Goal: Transaction & Acquisition: Obtain resource

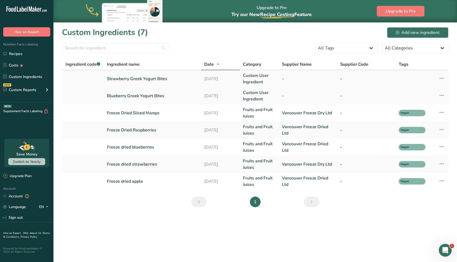
click at [141, 81] on link "Strawberry Greek Yogurt Bites" at bounding box center [152, 79] width 91 height 6
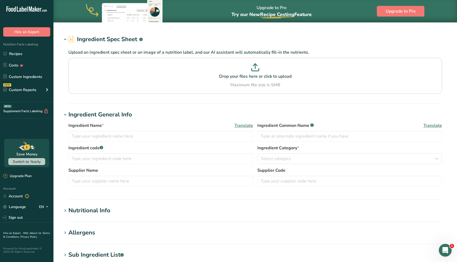
type input "Strawberry Greek Yogurt Bites"
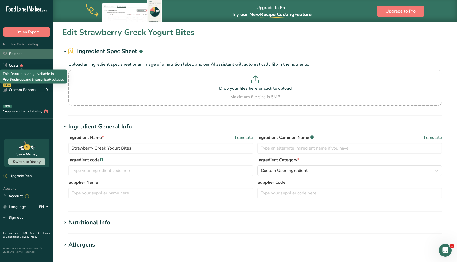
click at [24, 59] on link "Recipes" at bounding box center [26, 54] width 53 height 10
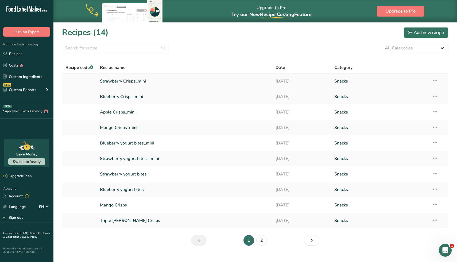
click at [120, 83] on link "Strawberry Crisps_mini" at bounding box center [185, 81] width 170 height 11
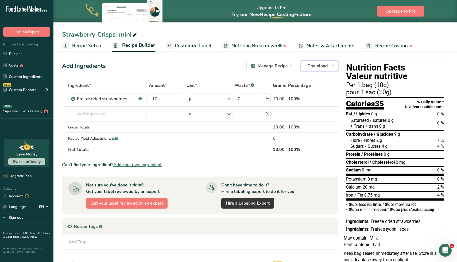
click at [328, 67] on span "Download" at bounding box center [318, 66] width 20 height 6
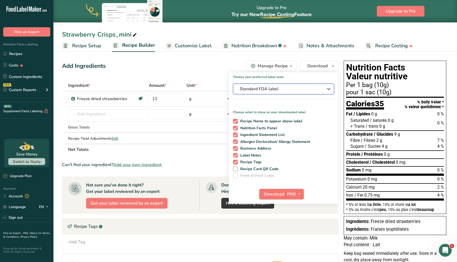
click at [306, 91] on span "Standard FDA label" at bounding box center [280, 89] width 80 height 6
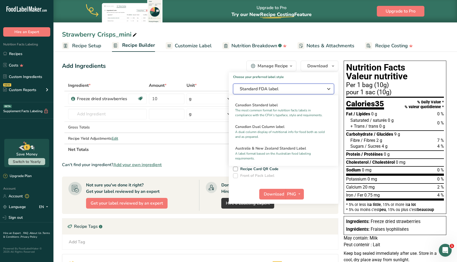
scroll to position [213, 0]
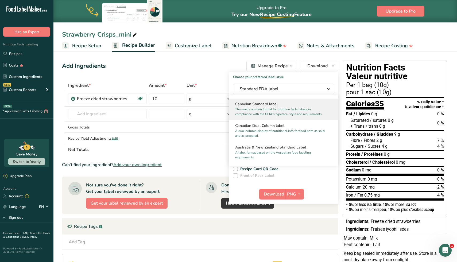
click at [285, 114] on p "The most common format for nutrition facts labels in compliance with the CFIA's…" at bounding box center [281, 112] width 92 height 10
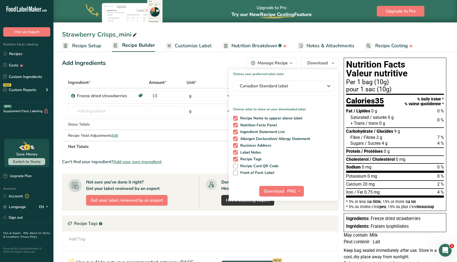
scroll to position [0, 0]
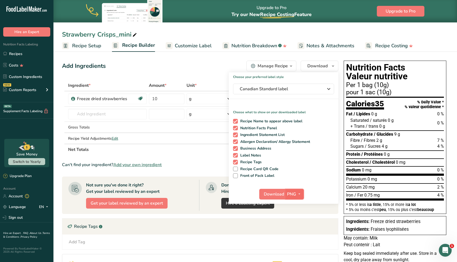
click at [298, 194] on icon "button" at bounding box center [299, 194] width 4 height 7
click at [295, 206] on link "PNG" at bounding box center [295, 205] width 17 height 9
click at [272, 194] on span "Download" at bounding box center [274, 194] width 20 height 6
click at [302, 193] on span "button" at bounding box center [299, 194] width 6 height 6
click at [295, 224] on link "SVG" at bounding box center [295, 222] width 17 height 9
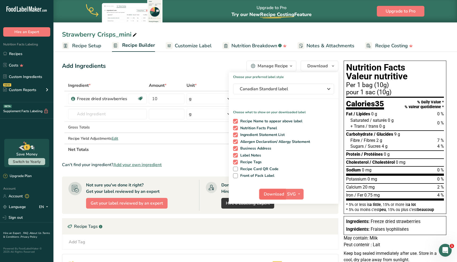
click at [275, 195] on span "Download" at bounding box center [274, 194] width 20 height 6
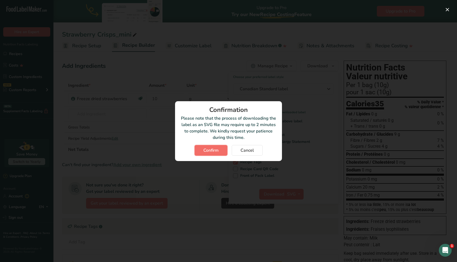
click at [216, 150] on span "Confirm" at bounding box center [211, 150] width 15 height 6
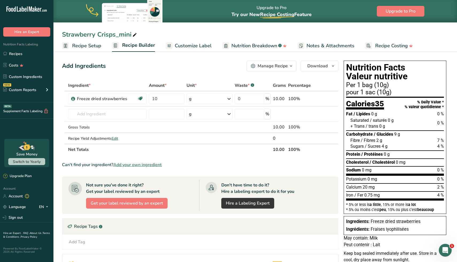
click at [197, 28] on div "Strawberry Crisps_mini Recipe Setup Recipe Builder Customize Label Nutrition Br…" at bounding box center [255, 26] width 404 height 52
click at [276, 29] on div "Strawberry Crisps_mini Recipe Setup Recipe Builder Customize Label Nutrition Br…" at bounding box center [255, 26] width 404 height 52
click at [23, 57] on link "Recipes" at bounding box center [26, 54] width 53 height 10
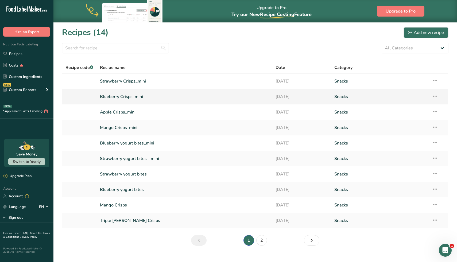
click at [120, 97] on link "Blueberry Crisps_mini" at bounding box center [185, 96] width 170 height 11
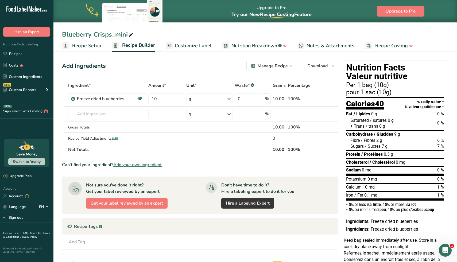
click at [293, 21] on div "Upgrade to Pro Try our New Recipe Costing .a-29{fill:none;stroke-linecap:round;…" at bounding box center [272, 11] width 80 height 22
click at [304, 32] on div "Blueberry Crisps_mini" at bounding box center [255, 35] width 404 height 10
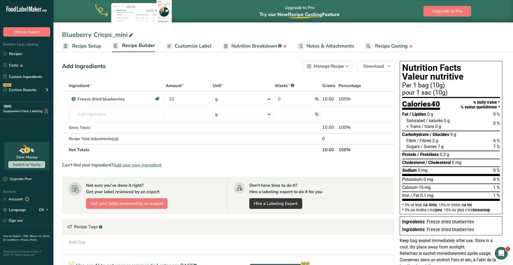
click at [195, 44] on span "Customize Label" at bounding box center [193, 46] width 37 height 7
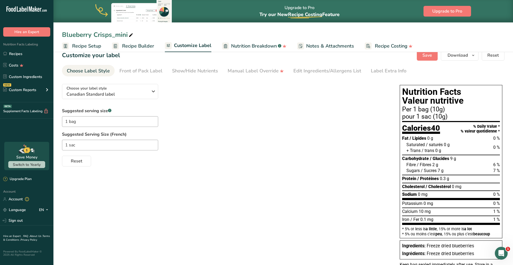
scroll to position [12, 0]
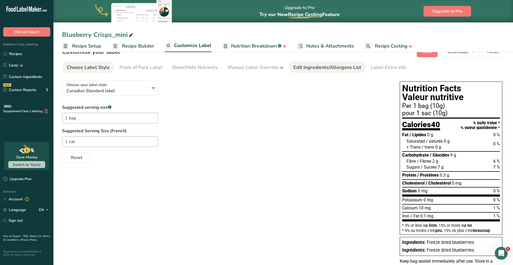
click at [320, 72] on link "Edit Ingredients/Allergens List" at bounding box center [328, 68] width 68 height 12
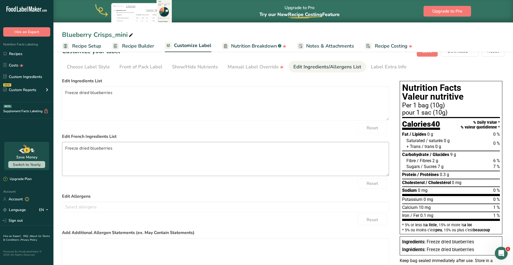
scroll to position [0, 0]
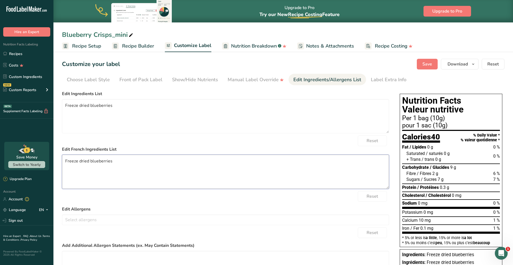
drag, startPoint x: 116, startPoint y: 162, endPoint x: 38, endPoint y: 162, distance: 78.1
click at [38, 162] on div ".a-20{fill:#fff;} Hire an Expert Nutrition Facts Labeling Recipes Costs Custom …" at bounding box center [256, 164] width 513 height 329
paste textarea "Bleuets lyophilisé"
type textarea "Bleuets lyophilisés"
click at [428, 69] on button "Save" at bounding box center [427, 64] width 21 height 11
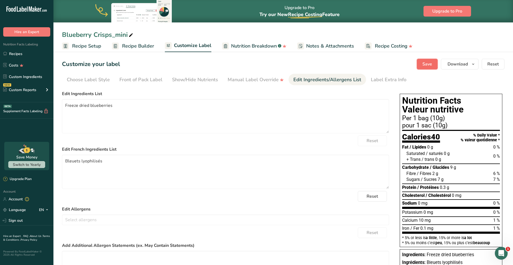
click at [431, 63] on span "Save" at bounding box center [428, 64] width 10 height 6
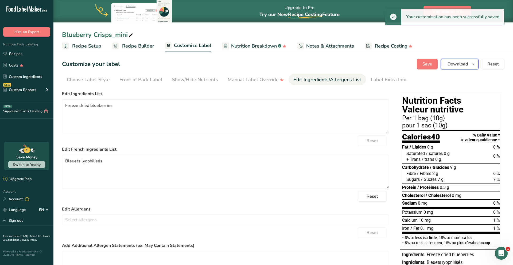
click at [457, 66] on icon "button" at bounding box center [473, 64] width 4 height 7
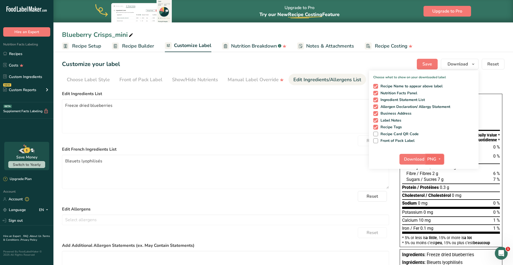
click at [437, 160] on span "button" at bounding box center [440, 159] width 6 height 6
click at [435, 191] on link "SVG" at bounding box center [435, 187] width 17 height 9
click at [413, 158] on span "Download" at bounding box center [414, 159] width 20 height 6
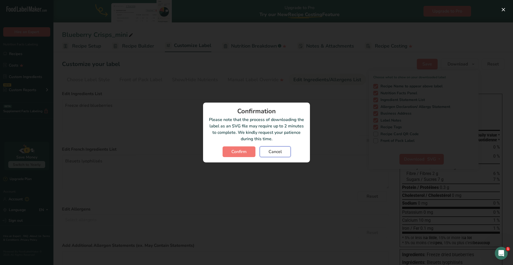
click at [271, 150] on span "Cancel" at bounding box center [275, 152] width 13 height 6
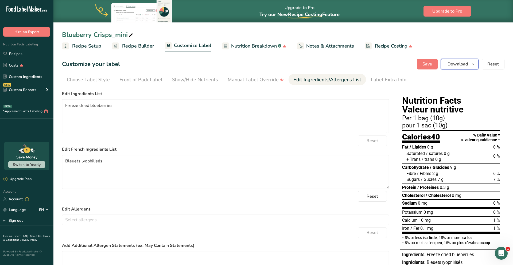
click at [455, 66] on span "Download" at bounding box center [458, 64] width 20 height 6
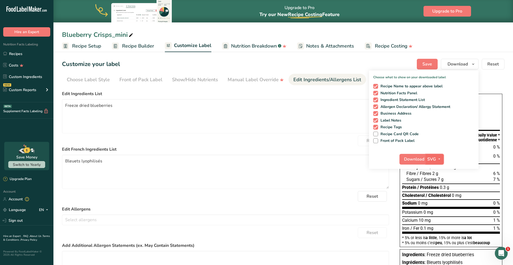
click at [434, 162] on span "SVG" at bounding box center [432, 159] width 9 height 6
click at [420, 162] on span "Download" at bounding box center [414, 159] width 20 height 6
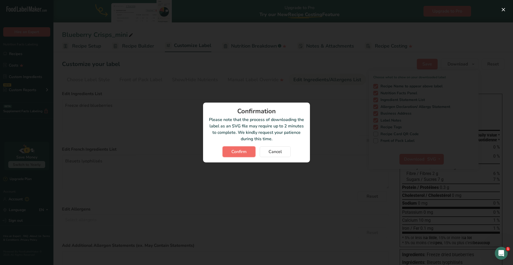
click at [238, 156] on button "Confirm" at bounding box center [239, 152] width 33 height 11
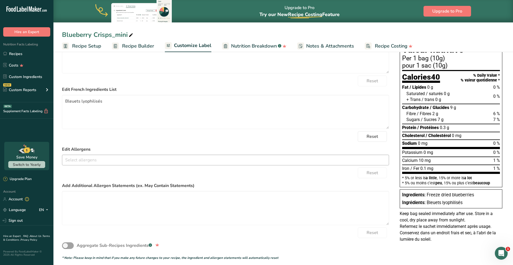
scroll to position [59, 0]
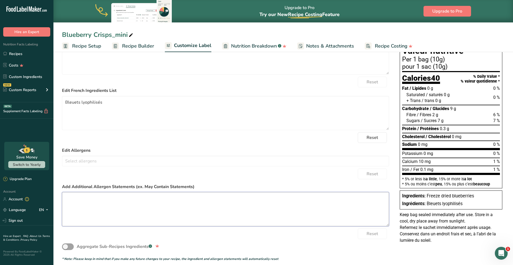
click at [87, 198] on textarea at bounding box center [225, 209] width 327 height 34
drag, startPoint x: 102, startPoint y: 201, endPoint x: 64, endPoint y: 199, distance: 38.6
click at [64, 199] on textarea "May contain: Milk" at bounding box center [225, 209] width 327 height 34
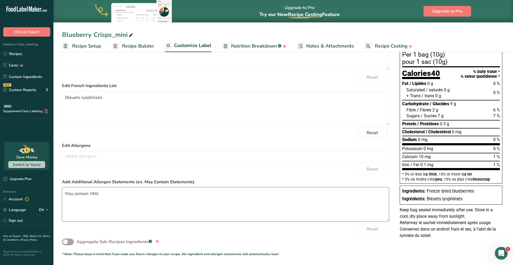
click at [101, 193] on textarea "May contain: Milk" at bounding box center [225, 204] width 327 height 34
paste textarea "Peut contenir : Lait"
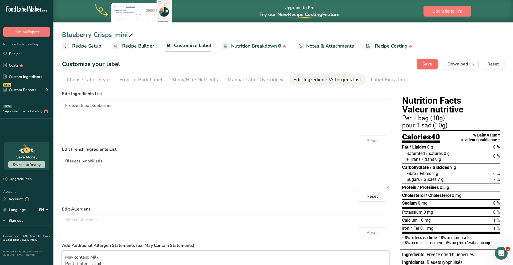
type textarea "May contain: Milk Peut contenir : Lait"
click at [433, 68] on button "Save" at bounding box center [427, 64] width 21 height 11
click at [436, 60] on button "Save" at bounding box center [427, 64] width 21 height 11
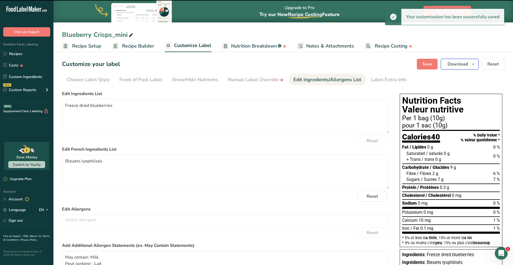
click at [475, 66] on icon "button" at bounding box center [473, 64] width 4 height 7
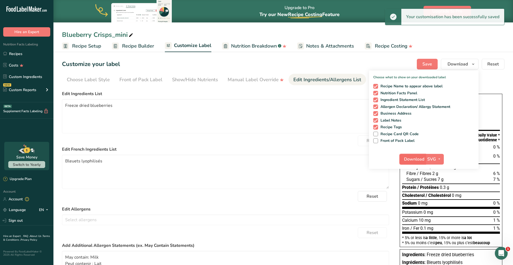
click at [419, 160] on span "Download" at bounding box center [414, 159] width 20 height 6
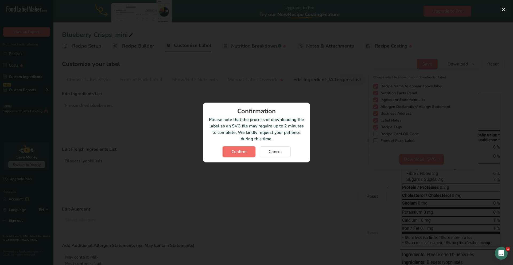
click at [239, 155] on span "Confirm" at bounding box center [239, 152] width 15 height 6
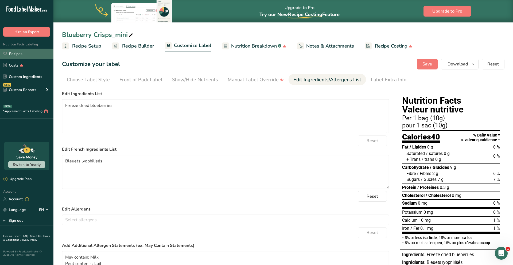
click at [24, 56] on link "Recipes" at bounding box center [26, 54] width 53 height 10
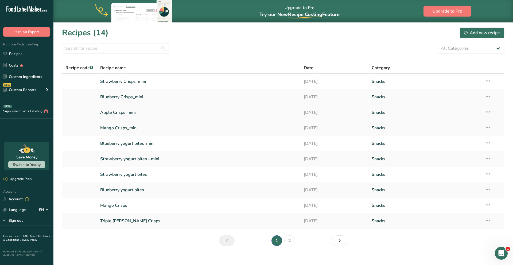
click at [126, 111] on link "Apple Crisps_mini" at bounding box center [198, 112] width 197 height 11
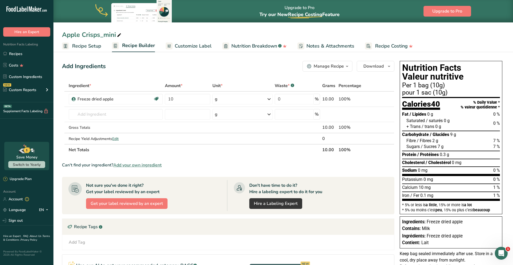
click at [208, 49] on link "Customize Label" at bounding box center [189, 46] width 46 height 12
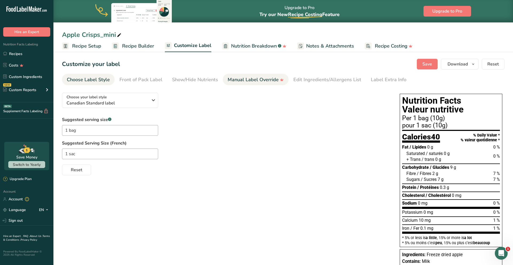
click at [254, 85] on link "Manual Label Override" at bounding box center [256, 80] width 56 height 12
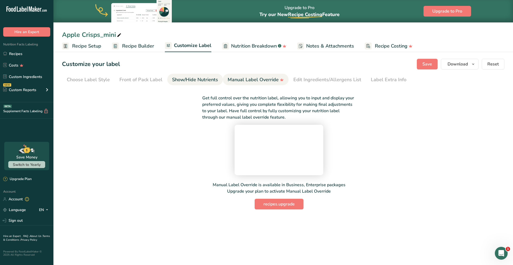
click at [205, 81] on div "Show/Hide Nutrients" at bounding box center [195, 79] width 46 height 7
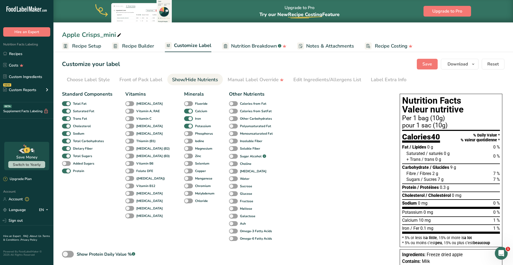
click at [137, 73] on section "Customize your label Save Download Choose what to show on your downloaded label…" at bounding box center [283, 190] width 460 height 281
click at [135, 81] on div "Front of Pack Label" at bounding box center [141, 79] width 43 height 7
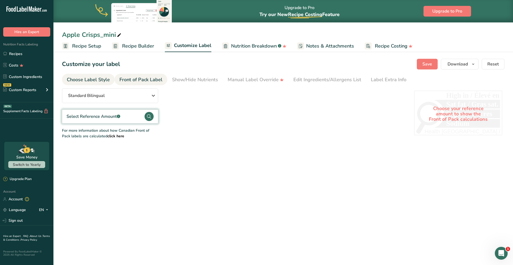
click at [97, 83] on div "Choose Label Style" at bounding box center [88, 79] width 43 height 7
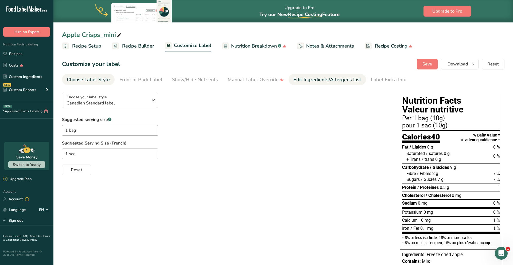
click at [310, 85] on link "Edit Ingredients/Allergens List" at bounding box center [328, 80] width 68 height 12
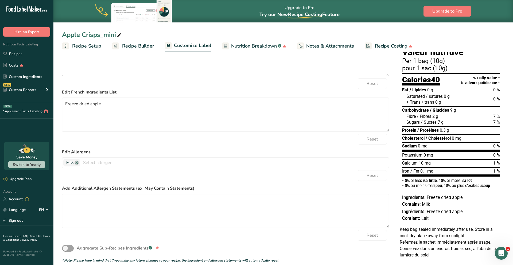
scroll to position [66, 0]
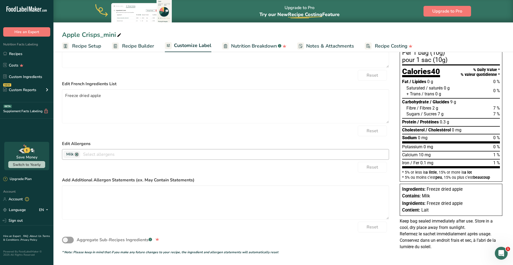
click at [78, 155] on link at bounding box center [77, 154] width 4 height 4
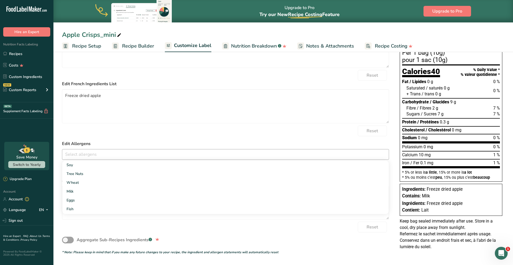
click at [57, 155] on section "Customize your label Save Download Choose what to show on your downloaded label…" at bounding box center [283, 125] width 460 height 281
click at [80, 199] on textarea at bounding box center [225, 203] width 327 height 34
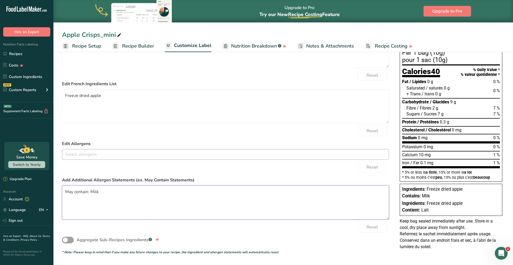
paste textarea "Peut contenir : Lait"
type textarea "May contain: Milk Peut contenir : Lait"
click at [139, 231] on div "Reset" at bounding box center [225, 227] width 327 height 11
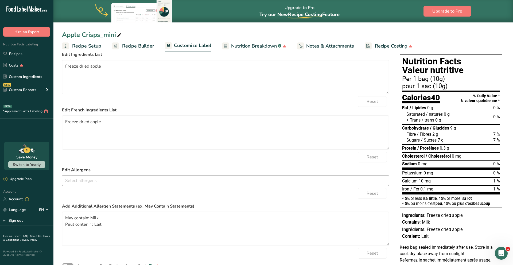
scroll to position [0, 0]
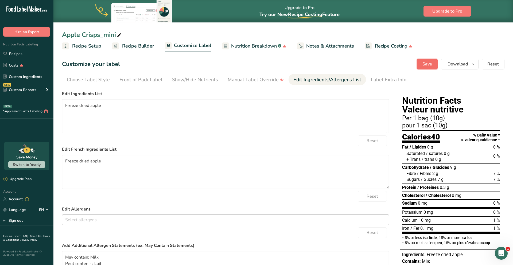
click at [428, 64] on span "Save" at bounding box center [428, 64] width 10 height 6
click at [436, 64] on button "Save" at bounding box center [427, 64] width 21 height 11
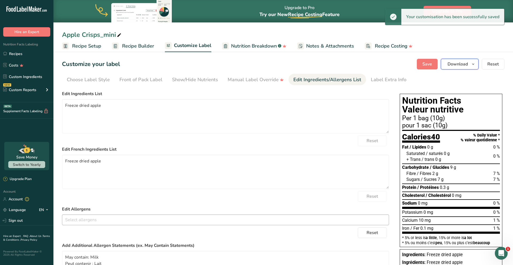
click at [473, 67] on icon "button" at bounding box center [473, 64] width 4 height 7
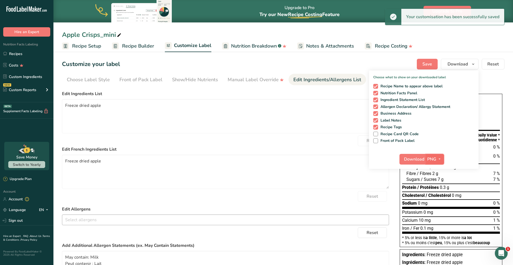
click at [434, 159] on span "PNG" at bounding box center [432, 159] width 9 height 6
click at [436, 188] on link "SVG" at bounding box center [435, 187] width 17 height 9
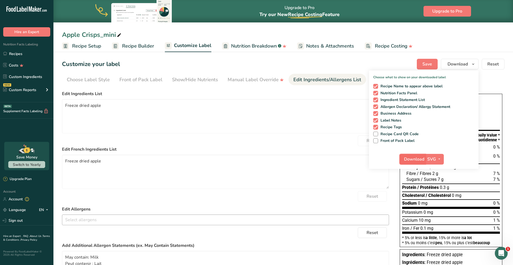
click at [416, 158] on span "Download" at bounding box center [414, 159] width 20 height 6
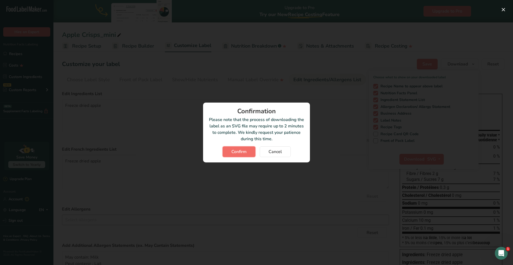
click at [235, 150] on span "Confirm" at bounding box center [239, 152] width 15 height 6
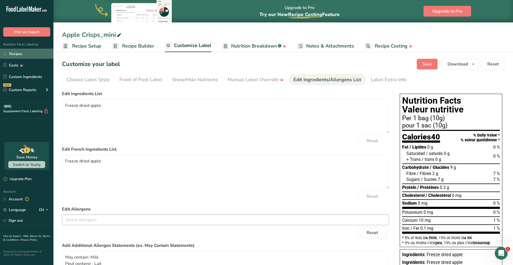
click at [20, 54] on link "Recipes" at bounding box center [26, 54] width 53 height 10
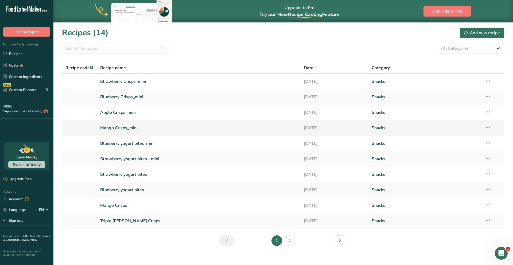
click at [120, 131] on link "Mango Crisps_mini" at bounding box center [198, 127] width 197 height 11
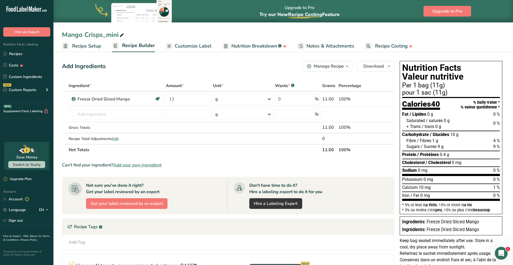
click at [211, 43] on ul "Recipe Setup Recipe Builder Customize Label Nutrition Breakdown .a-a{fill:#3473…" at bounding box center [283, 46] width 460 height 13
click at [205, 46] on span "Customize Label" at bounding box center [193, 46] width 37 height 7
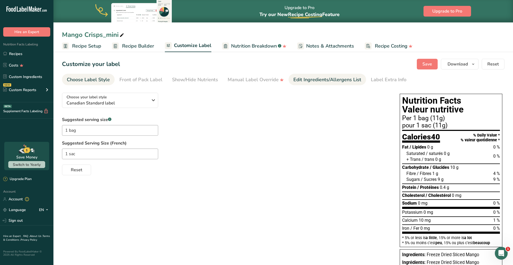
click at [306, 79] on div "Edit Ingredients/Allergens List" at bounding box center [328, 79] width 68 height 7
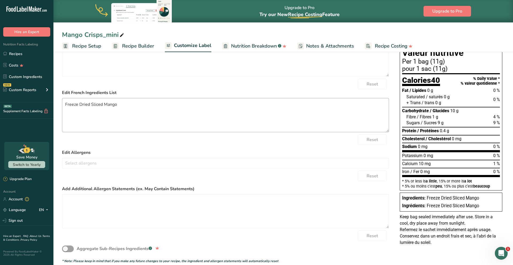
scroll to position [64, 0]
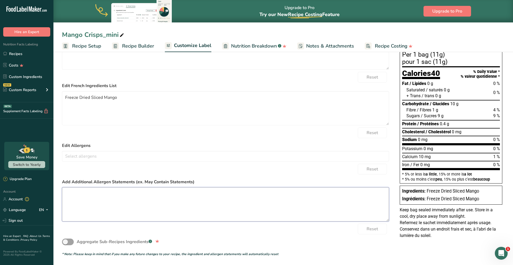
click at [90, 205] on textarea at bounding box center [225, 204] width 327 height 34
paste textarea "Peut contenir : Lait"
type textarea "May contain: Milk Peut contenir : Lait"
click at [289, 181] on label "Add Additional Allergen Statements (ex. May Contain Statements)" at bounding box center [225, 182] width 327 height 6
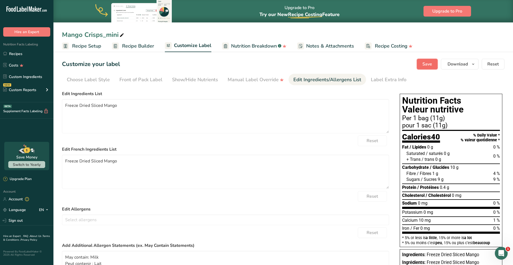
click at [432, 63] on span "Save" at bounding box center [428, 64] width 10 height 6
click at [472, 65] on icon "button" at bounding box center [473, 64] width 4 height 7
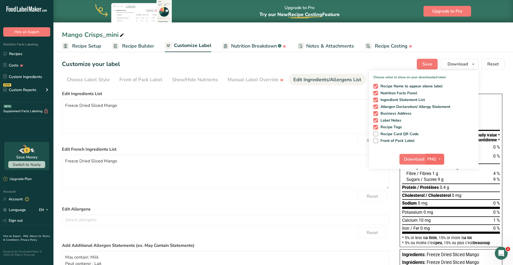
click at [436, 162] on button "PNG" at bounding box center [435, 159] width 18 height 11
click at [435, 188] on link "SVG" at bounding box center [435, 187] width 17 height 9
click at [419, 160] on span "Download" at bounding box center [414, 159] width 20 height 6
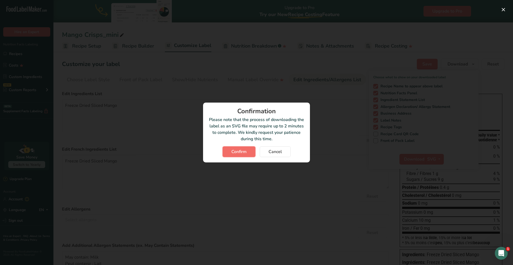
click at [230, 152] on button "Confirm" at bounding box center [239, 152] width 33 height 11
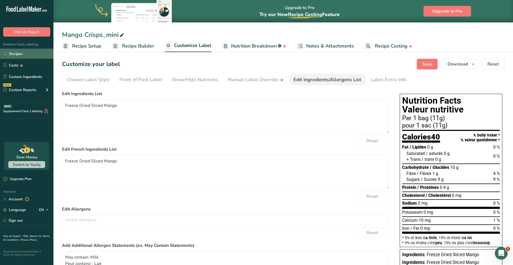
click at [17, 56] on link "Recipes" at bounding box center [26, 54] width 53 height 10
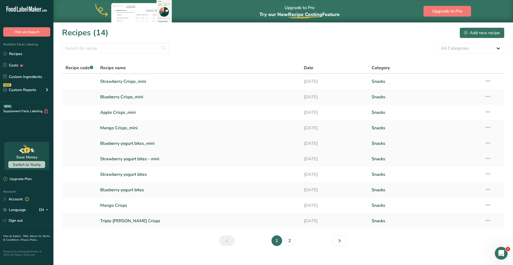
click at [113, 144] on link "Blueberry yogurt bites_mini" at bounding box center [198, 143] width 197 height 11
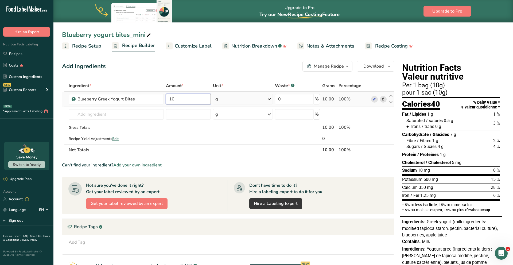
click at [172, 99] on input "10" at bounding box center [188, 99] width 45 height 11
type input "11"
click at [206, 71] on div "Add Ingredients Manage Recipe Delete Recipe Duplicate Recipe Scale Recipe Save …" at bounding box center [228, 66] width 333 height 11
click at [89, 52] on ul "Recipe Setup Recipe Builder Customize Label Nutrition Breakdown .a-a{fill:#3473…" at bounding box center [283, 46] width 460 height 13
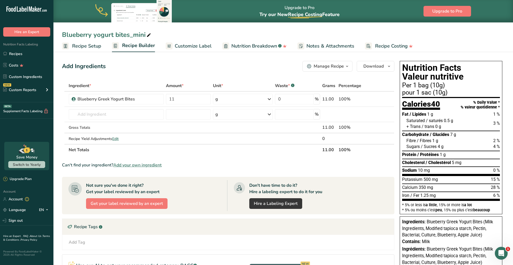
click at [89, 49] on span "Recipe Setup" at bounding box center [86, 46] width 29 height 7
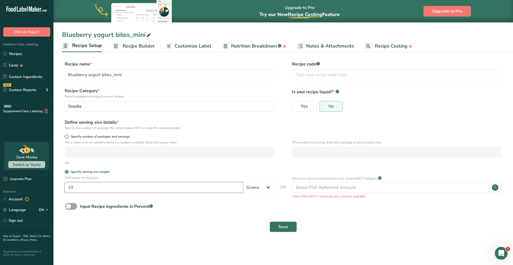
click at [103, 189] on input "10" at bounding box center [154, 187] width 179 height 11
type input "11"
click at [238, 255] on main "Upgrade to Pro Try our New Recipe Costing .a-29{fill:none;stroke-linecap:round;…" at bounding box center [256, 132] width 513 height 265
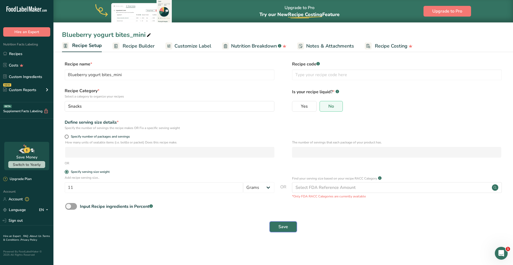
click at [275, 231] on button "Save" at bounding box center [283, 227] width 27 height 11
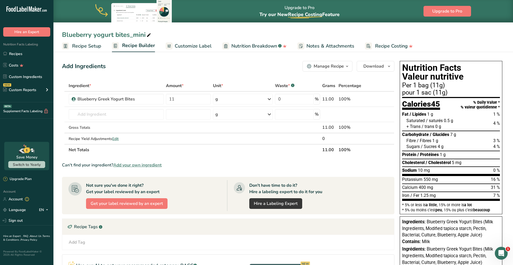
click at [197, 47] on span "Customize Label" at bounding box center [193, 46] width 37 height 7
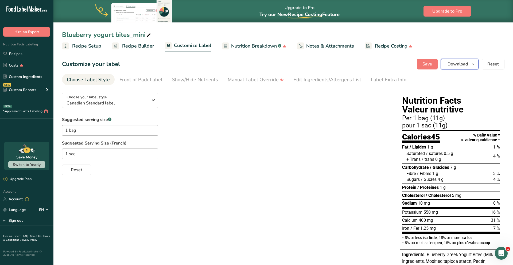
click at [477, 65] on span "button" at bounding box center [473, 64] width 6 height 6
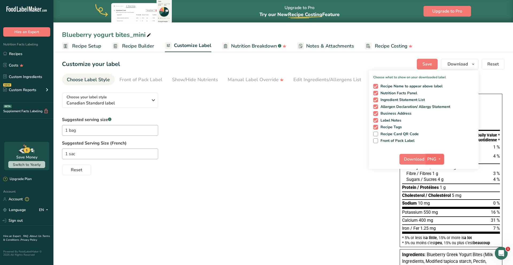
click at [438, 160] on icon "button" at bounding box center [440, 159] width 4 height 7
click at [434, 190] on link "SVG" at bounding box center [435, 187] width 17 height 9
click at [413, 162] on span "Download" at bounding box center [414, 159] width 20 height 6
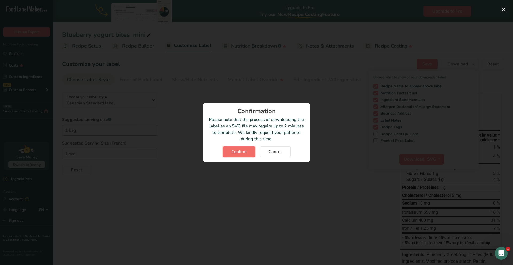
click at [245, 154] on span "Confirm" at bounding box center [239, 152] width 15 height 6
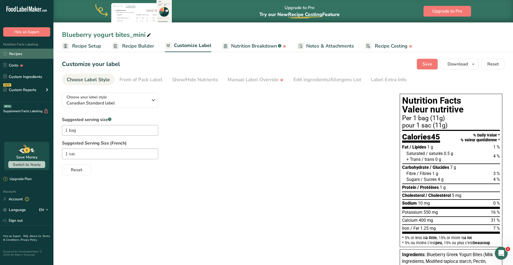
click at [24, 52] on link "Recipes" at bounding box center [26, 54] width 53 height 10
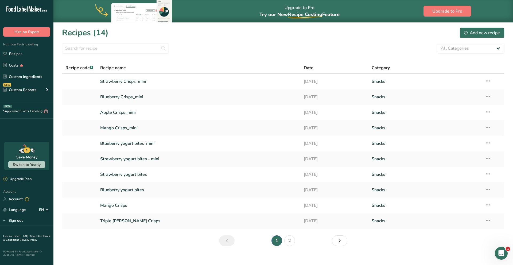
click at [252, 47] on div "All Categories Baked Goods Beverages Confectionery Cooked Meals, Salads, & Sauc…" at bounding box center [283, 48] width 443 height 11
click at [124, 144] on link "Blueberry yogurt bites_mini" at bounding box center [198, 143] width 197 height 11
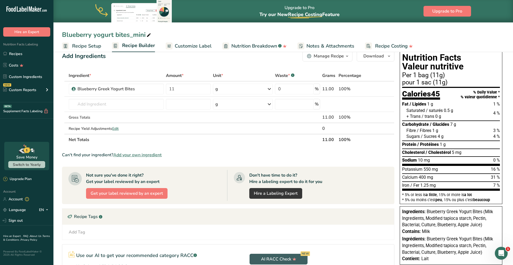
scroll to position [9, 0]
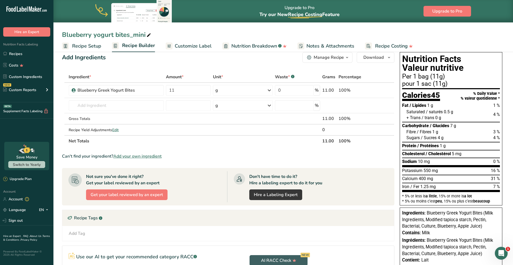
click at [197, 45] on span "Customize Label" at bounding box center [193, 46] width 37 height 7
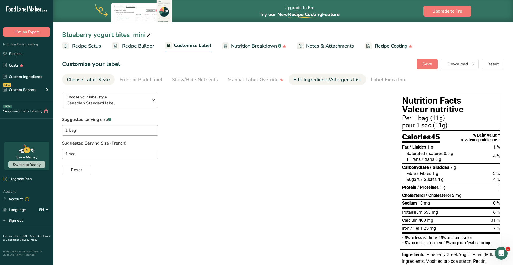
click at [326, 80] on div "Edit Ingredients/Allergens List" at bounding box center [328, 79] width 68 height 7
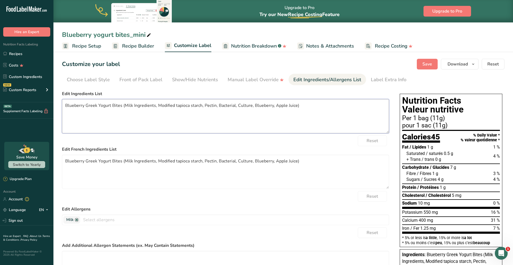
click at [124, 108] on textarea "Blueberry Greek Yogurt Bites (Milk Ingredients, Modified tapioca starch, Pectin…" at bounding box center [225, 116] width 327 height 34
drag, startPoint x: 85, startPoint y: 107, endPoint x: 52, endPoint y: 108, distance: 32.4
click at [52, 108] on div ".a-20{fill:#fff;} Hire an Expert Nutrition Facts Labeling Recipes Costs Custom …" at bounding box center [256, 178] width 513 height 357
click at [68, 108] on textarea "Greek Yogurt Bites (Milk Ingredients, Modified tapioca starch, Pectin, Bacteria…" at bounding box center [225, 116] width 327 height 34
drag, startPoint x: 68, startPoint y: 108, endPoint x: 54, endPoint y: 105, distance: 13.8
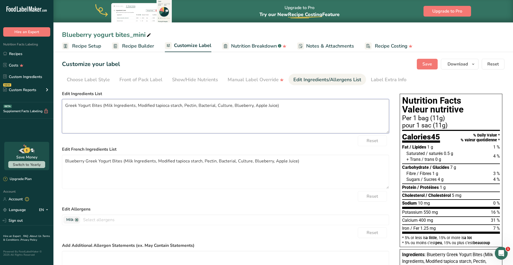
click at [54, 105] on section "Customize your label Save Download Choose what to show on your downloaded label…" at bounding box center [283, 203] width 460 height 307
drag, startPoint x: 102, startPoint y: 108, endPoint x: 92, endPoint y: 107, distance: 10.4
click at [92, 107] on textarea "Greek Yogurt Bites (Milk Ingredients, Modified tapioca starch, Pectin, Bacteria…" at bounding box center [225, 116] width 327 height 34
click at [78, 107] on textarea "Greek Yogurt (Milk Ingredients, Modified tapioca starch, Pectin, Bacterial, Cul…" at bounding box center [225, 116] width 327 height 34
click at [95, 106] on textarea "Greek yogurt (Milk Ingredients, Modified tapioca starch, Pectin, Bacterial, Cul…" at bounding box center [225, 116] width 327 height 34
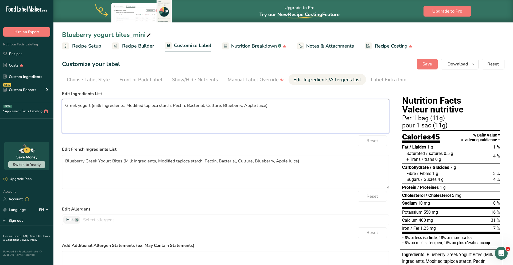
click at [102, 106] on textarea "Greek yogurt (milk Ingredients, Modified tapioca starch, Pectin, Bacterial, Cul…" at bounding box center [225, 116] width 327 height 34
click at [128, 106] on textarea "Greek yogurt (milk ingredients, Modified tapioca starch, Pectin, Bacterial, Cul…" at bounding box center [225, 116] width 327 height 34
click at [173, 107] on textarea "Greek yogurt (milk ingredients, modified tapioca starch, Pectin, Bacterial, Cul…" at bounding box center [225, 116] width 327 height 34
click at [188, 106] on textarea "Greek yogurt (milk ingredients, modified tapioca starch, pectin, Bacterial, Cul…" at bounding box center [225, 116] width 327 height 34
click at [205, 106] on textarea "Greek yogurt (milk ingredients, modified tapioca starch, pectin, bacterial, Cul…" at bounding box center [225, 116] width 327 height 34
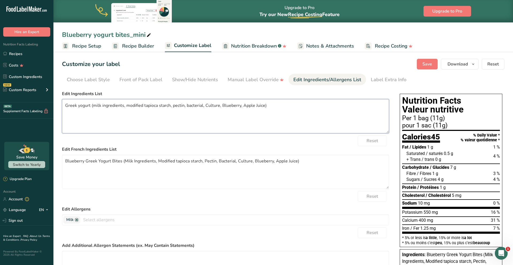
click at [204, 106] on textarea "Greek yogurt (milk ingredients, modified tapioca starch, pectin, bacterial, Cul…" at bounding box center [225, 116] width 327 height 34
click at [204, 105] on textarea "Greek yogurt (milk ingredients, modified tapioca starch, pectin, bacterial Cult…" at bounding box center [225, 116] width 327 height 34
click at [220, 107] on textarea "Greek yogurt (milk ingredients, modified tapioca starch, pectin, bacterial cult…" at bounding box center [225, 116] width 327 height 34
click at [218, 106] on textarea "Greek yogurt (milk ingredients, modified tapioca starch, pectin, bacterial cult…" at bounding box center [225, 116] width 327 height 34
click at [221, 105] on textarea "Greek yogurt (milk ingredients, modified tapioca starch, pectin, bacterial cult…" at bounding box center [225, 116] width 327 height 34
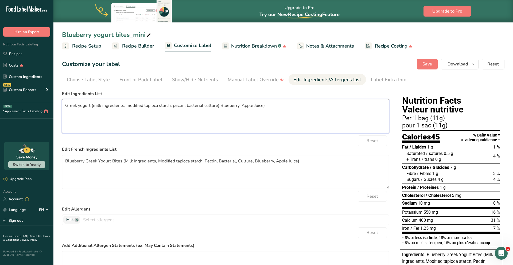
click at [220, 105] on textarea "Greek yogurt (milk ingredients, modified tapioca starch, pectin, bacterial cult…" at bounding box center [225, 116] width 327 height 34
click at [218, 105] on textarea "Greek yogurt (milk ingredients, modified tapioca starch, pectin, bacterial cult…" at bounding box center [225, 116] width 327 height 34
click at [220, 105] on textarea "Greek yogurt (milk ingredients, modified tapioca starch, pectin, bacterial cult…" at bounding box center [225, 116] width 327 height 34
click at [241, 106] on textarea "Greek yogurt (milk ingredients, modified tapioca starch, pectin, bacterial cult…" at bounding box center [225, 116] width 327 height 34
click at [262, 105] on textarea "Greek yogurt (milk ingredients, modified tapioca starch, pectin, bacterial cult…" at bounding box center [225, 116] width 327 height 34
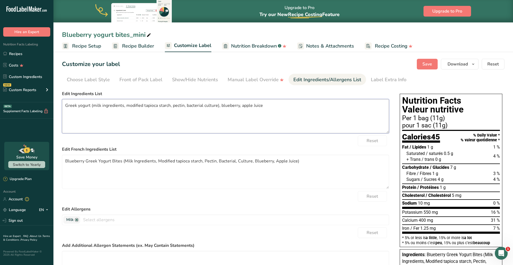
click at [253, 106] on textarea "Greek yogurt (milk ingredients, modified tapioca starch, pectin, bacterial cult…" at bounding box center [225, 116] width 327 height 34
type textarea "Greek yogurt (milk ingredients, modified tapioca starch, pectin, bacterial cult…"
drag, startPoint x: 265, startPoint y: 107, endPoint x: 62, endPoint y: 108, distance: 203.2
click at [62, 108] on textarea "Greek yogurt (milk ingredients, modified tapioca starch, pectin, bacterial cult…" at bounding box center [225, 116] width 327 height 34
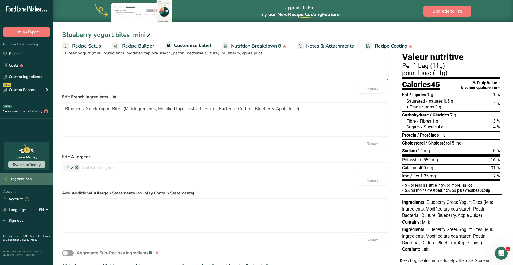
scroll to position [58, 0]
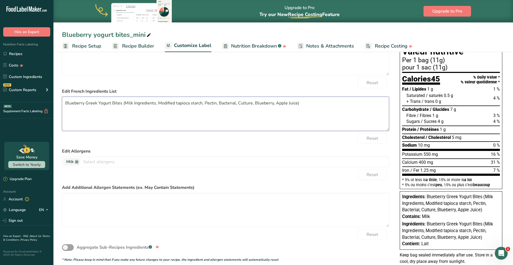
click at [128, 105] on textarea "Blueberry Greek Yogurt Bites (Milk Ingredients, Modified tapioca starch, Pectin…" at bounding box center [225, 114] width 327 height 34
paste textarea "Yogourt grec (ingrédients laitiers, amidon de tapioca modifié, pectine, culture…"
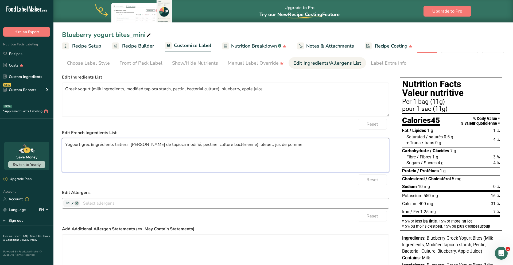
scroll to position [0, 0]
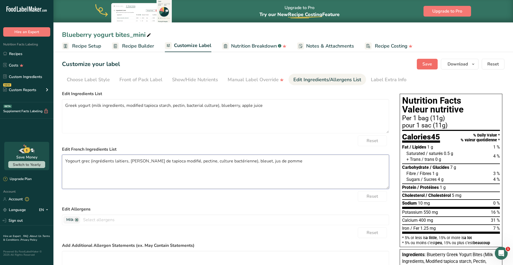
type textarea "Yogourt grec (ingrédients laitiers, amidon de tapioca modifié, pectine, culture…"
click at [428, 63] on span "Save" at bounding box center [428, 64] width 10 height 6
click at [469, 69] on button "Download" at bounding box center [460, 64] width 38 height 11
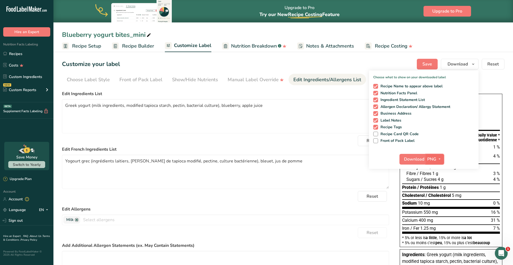
click at [435, 157] on span "PNG" at bounding box center [432, 159] width 9 height 6
click at [436, 188] on link "SVG" at bounding box center [435, 187] width 17 height 9
click at [417, 161] on span "Download" at bounding box center [414, 159] width 20 height 6
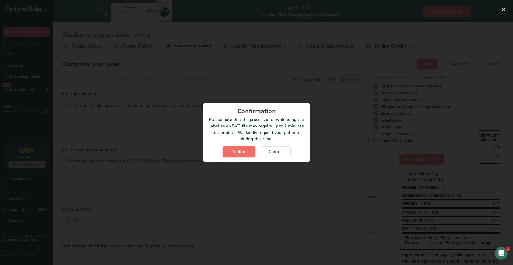
click at [238, 152] on span "Confirm" at bounding box center [239, 152] width 15 height 6
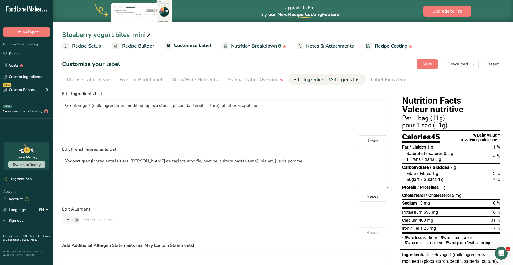
click at [260, 64] on div "Customize your label Save Download Choose what to show on your downloaded label…" at bounding box center [283, 64] width 443 height 11
click at [356, 14] on div "Upgrade to Pro Try our New Recipe Costing .a-29{fill:none;stroke-linecap:round;…" at bounding box center [283, 11] width 460 height 22
click at [25, 54] on link "Recipes" at bounding box center [26, 54] width 53 height 10
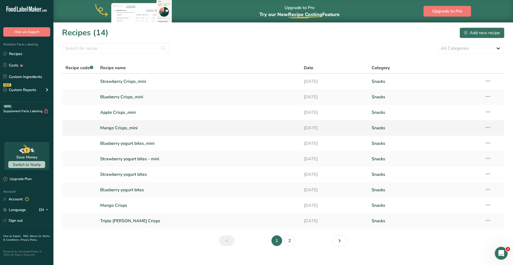
click at [125, 125] on link "Mango Crisps_mini" at bounding box center [198, 127] width 197 height 11
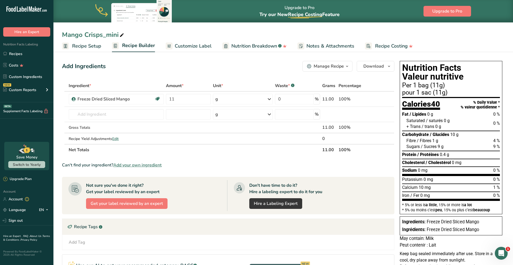
click at [205, 49] on link "Customize Label" at bounding box center [189, 46] width 46 height 12
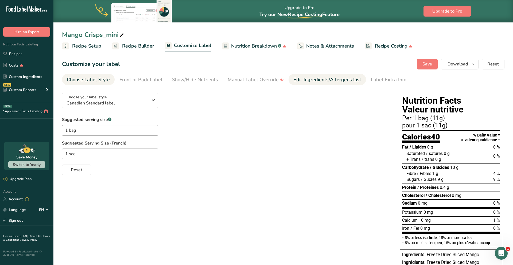
click at [309, 83] on link "Edit Ingredients/Allergens List" at bounding box center [328, 80] width 68 height 12
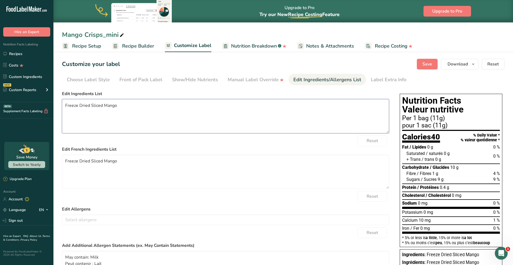
click at [82, 108] on textarea "Freeze Dried Sliced Mango" at bounding box center [225, 116] width 327 height 34
drag, startPoint x: 105, startPoint y: 106, endPoint x: 90, endPoint y: 105, distance: 15.5
click at [90, 105] on textarea "Freeze dried Sliced Mango" at bounding box center [225, 116] width 327 height 34
click at [105, 107] on textarea "Freeze dried mango" at bounding box center [225, 116] width 327 height 34
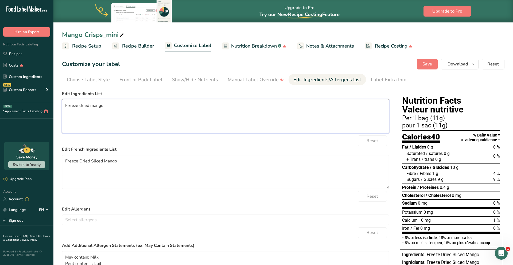
click at [105, 107] on textarea "Freeze dried mango" at bounding box center [225, 116] width 327 height 34
type textarea "Freeze dried mango"
click at [117, 161] on textarea "Freeze Dried Sliced Mango" at bounding box center [225, 172] width 327 height 34
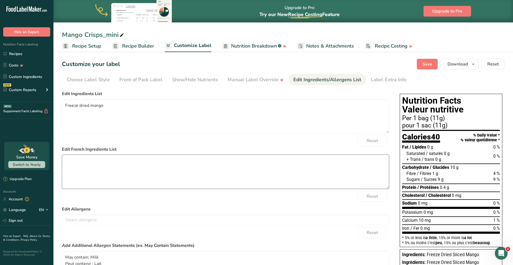
paste textarea "Mangue lyophilisée"
type textarea "Mangue lyophilisée"
click at [160, 147] on label "Edit French Ingredients List" at bounding box center [225, 149] width 327 height 6
click at [425, 65] on span "Save" at bounding box center [428, 64] width 10 height 6
click at [462, 65] on span "Download" at bounding box center [458, 64] width 20 height 6
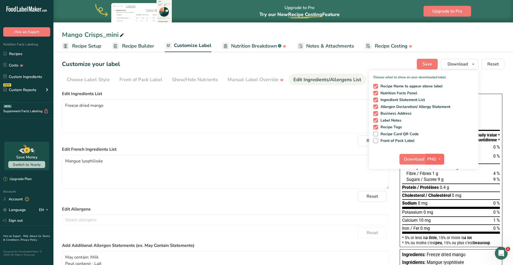
click at [439, 156] on icon "button" at bounding box center [440, 159] width 4 height 7
click at [437, 187] on link "SVG" at bounding box center [435, 187] width 17 height 9
click at [413, 160] on span "Download" at bounding box center [414, 159] width 20 height 6
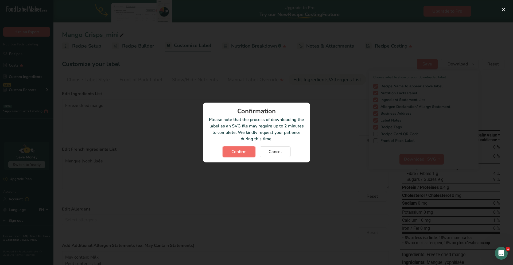
click at [230, 153] on button "Confirm" at bounding box center [239, 152] width 33 height 11
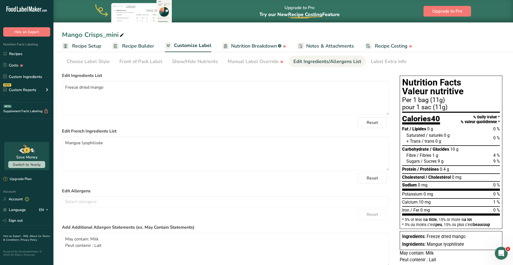
scroll to position [66, 0]
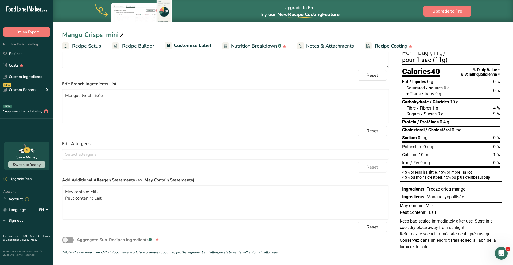
click at [360, 27] on div "Mango Crisps_mini Recipe Setup Recipe Builder Customize Label Nutrition Breakdo…" at bounding box center [283, 26] width 460 height 52
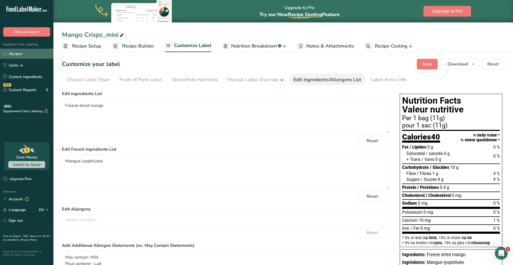
click at [17, 56] on link "Recipes" at bounding box center [26, 54] width 53 height 10
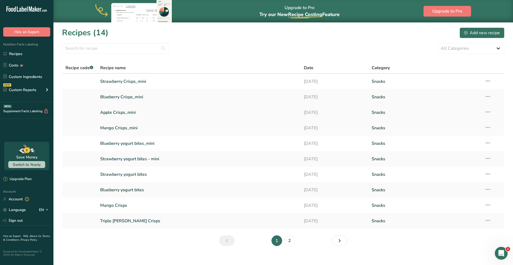
click at [119, 114] on link "Apple Crisps_mini" at bounding box center [198, 112] width 197 height 11
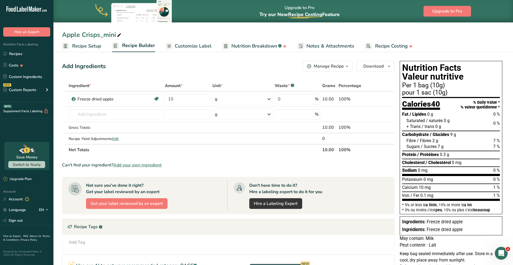
click at [200, 47] on span "Customize Label" at bounding box center [193, 46] width 37 height 7
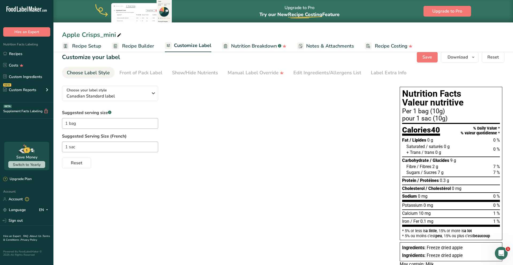
scroll to position [7, 0]
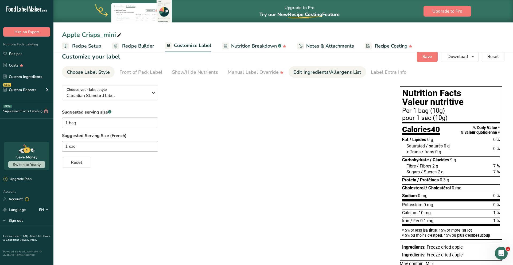
click at [325, 72] on div "Edit Ingredients/Allergens List" at bounding box center [328, 72] width 68 height 7
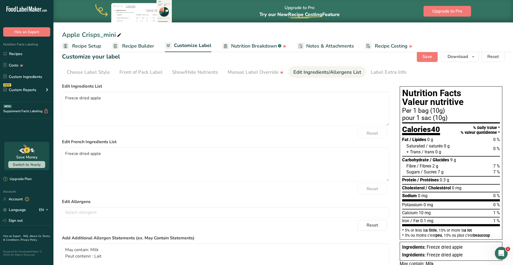
scroll to position [14, 0]
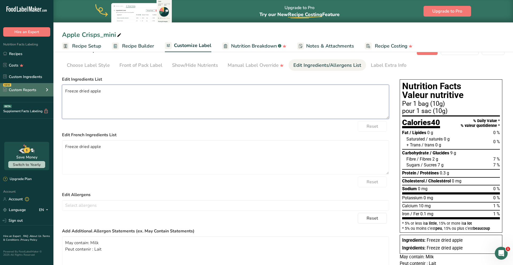
drag, startPoint x: 105, startPoint y: 92, endPoint x: 46, endPoint y: 92, distance: 59.1
click at [46, 92] on div ".a-20{fill:#fff;} Hire an Expert Nutrition Facts Labeling Recipes Costs Custom …" at bounding box center [256, 151] width 513 height 331
click at [103, 147] on textarea "Freeze dried apple" at bounding box center [225, 157] width 327 height 34
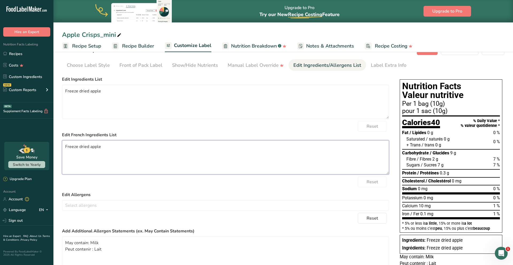
paste textarea "Pomme lyophilisé"
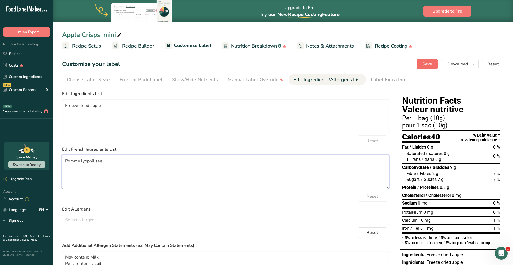
type textarea "Pomme lyophilisée"
click at [427, 64] on span "Save" at bounding box center [428, 64] width 10 height 6
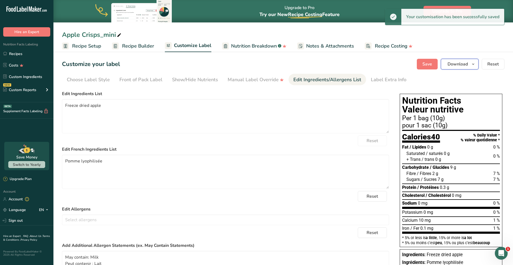
click at [477, 64] on span "button" at bounding box center [473, 64] width 6 height 6
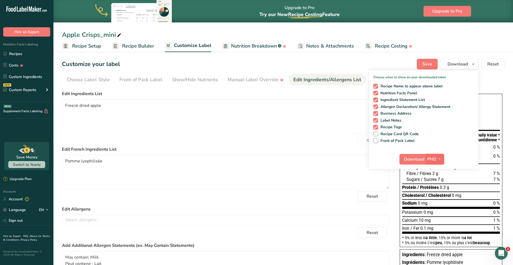
click at [438, 160] on icon "button" at bounding box center [440, 159] width 4 height 7
click at [437, 187] on link "SVG" at bounding box center [435, 187] width 17 height 9
click at [414, 157] on span "Download" at bounding box center [414, 159] width 20 height 6
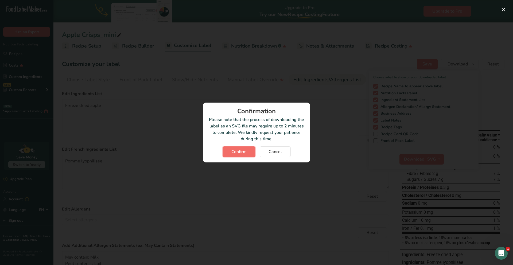
click at [240, 154] on span "Confirm" at bounding box center [239, 152] width 15 height 6
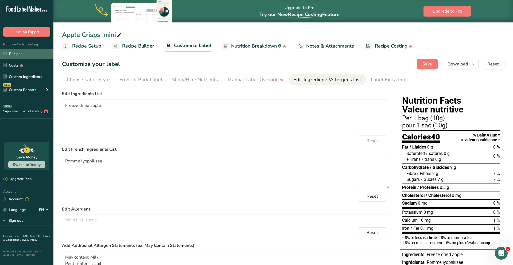
click at [18, 56] on link "Recipes" at bounding box center [26, 54] width 53 height 10
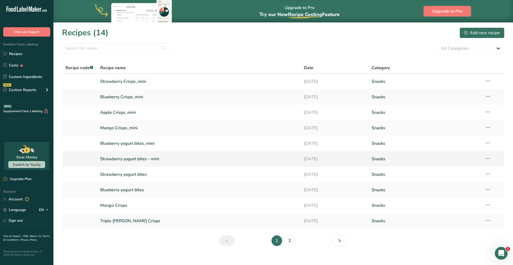
click at [116, 162] on link "Strawberry yogurt bites - mini" at bounding box center [198, 159] width 197 height 11
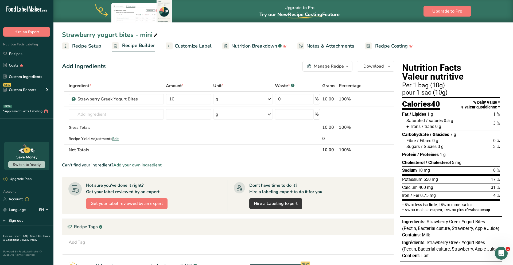
click at [209, 46] on span "Customize Label" at bounding box center [193, 46] width 37 height 7
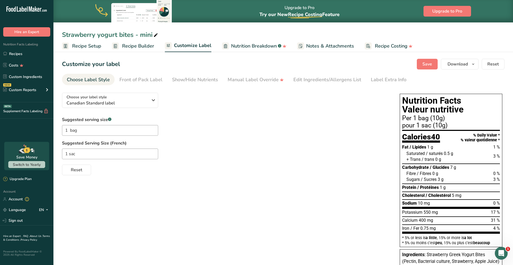
click at [84, 47] on span "Recipe Setup" at bounding box center [86, 46] width 29 height 7
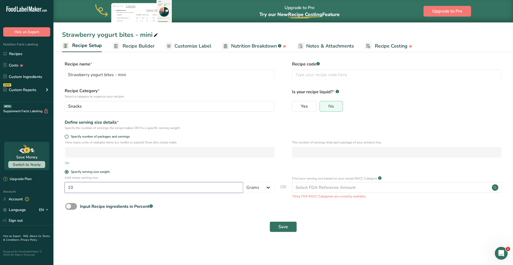
click at [104, 187] on input "10" at bounding box center [154, 187] width 179 height 11
type input "11"
click at [281, 224] on span "Save" at bounding box center [284, 227] width 10 height 6
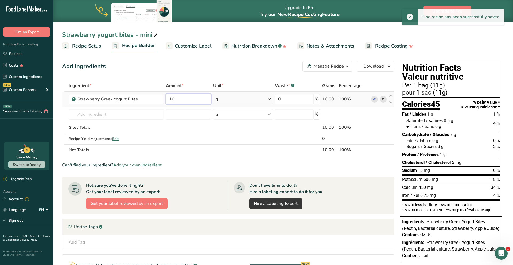
click at [181, 100] on input "10" at bounding box center [188, 99] width 45 height 11
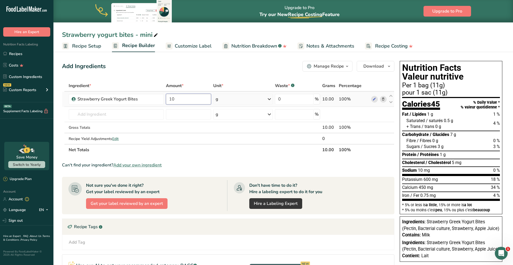
click at [171, 100] on input "10" at bounding box center [188, 99] width 45 height 11
type input "11"
click at [242, 49] on span "Nutrition Breakdown" at bounding box center [255, 46] width 46 height 7
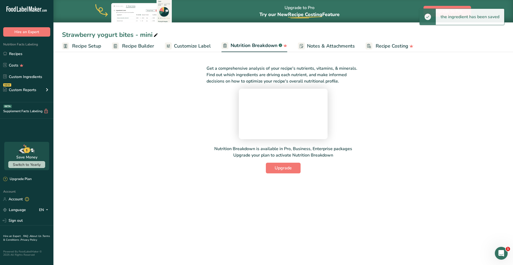
click at [207, 44] on span "Customize Label" at bounding box center [192, 46] width 37 height 7
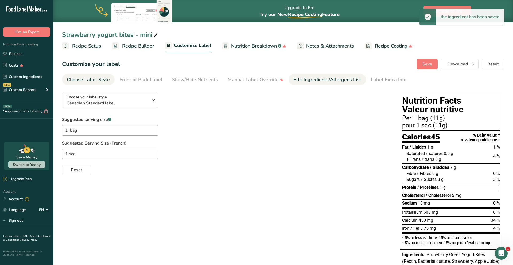
click at [314, 81] on div "Edit Ingredients/Allergens List" at bounding box center [328, 79] width 68 height 7
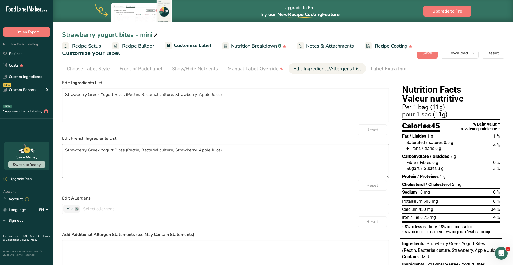
scroll to position [11, 0]
drag, startPoint x: 88, startPoint y: 95, endPoint x: 51, endPoint y: 94, distance: 37.2
click at [51, 94] on div ".a-20{fill:#fff;} Hire an Expert Nutrition Facts Labeling Recipes Costs Custom …" at bounding box center [256, 161] width 513 height 344
drag, startPoint x: 102, startPoint y: 95, endPoint x: 90, endPoint y: 95, distance: 11.8
click at [90, 95] on textarea "Greek Yogurt Bites (Pectin, Bacterial culture, Strawberry, Apple Juice)" at bounding box center [225, 105] width 327 height 34
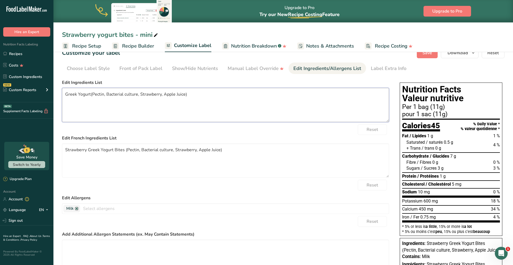
click at [92, 95] on textarea "Greek Yogurt(Pectin, Bacterial culture, Strawberry, Apple Juice)" at bounding box center [225, 105] width 327 height 34
click at [105, 95] on textarea "Greek Yogurt(pectin, Bacterial culture, Strawberry, Apple Juice)" at bounding box center [225, 105] width 327 height 34
click at [136, 95] on textarea "Greek Yogurt(pectin, bacterial culture, Strawberry, Apple Juice)" at bounding box center [225, 105] width 327 height 34
click at [161, 96] on textarea "Greek Yogurt(pectin, bacterial culture, Strawberry, Apple Juice)" at bounding box center [225, 105] width 327 height 34
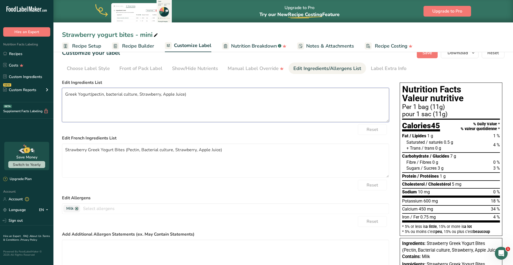
click at [161, 96] on textarea "Greek Yogurt(pectin, bacterial culture, Strawberry, Apple Juice)" at bounding box center [225, 105] width 327 height 34
paste textarea "Pomme lyophilisée"
click at [197, 96] on textarea "Greek Yogurt(pectin, bacterial culture, Strawberry, Apple Juice)" at bounding box center [225, 105] width 327 height 34
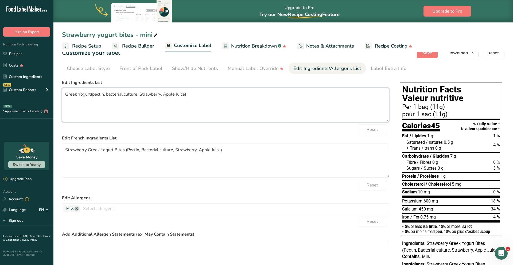
paste textarea "yogurt (milk ingredients, modified tapioca starch, pectin, bacterial culture), …"
type textarea "Greek yogurt (milk ingredients, modified tapioca starch, pectin, bacterial cult…"
click at [163, 148] on textarea "Strawberry Greek Yogurt Bites (Pectin, Bacterial culture, Strawberry, Apple Jui…" at bounding box center [225, 161] width 327 height 34
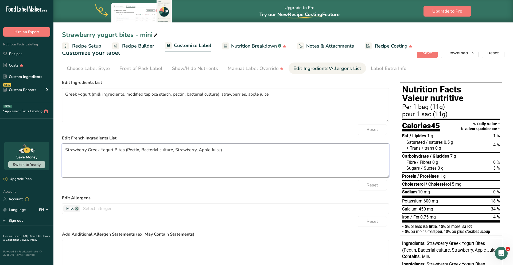
click at [163, 148] on textarea "Strawberry Greek Yogurt Bites (Pectin, Bacterial culture, Strawberry, Apple Jui…" at bounding box center [225, 161] width 327 height 34
paste textarea "Yogourt grec (ingrédients laitiers, amidon de tapioca modifié, pectine, culture…"
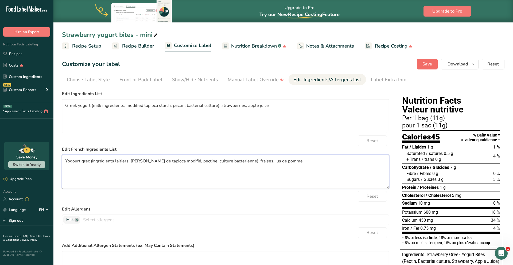
type textarea "Yogourt grec (ingrédients laitiers, amidon de tapioca modifié, pectine, culture…"
click at [421, 68] on button "Save" at bounding box center [427, 64] width 21 height 11
click at [473, 64] on icon "button" at bounding box center [473, 64] width 4 height 7
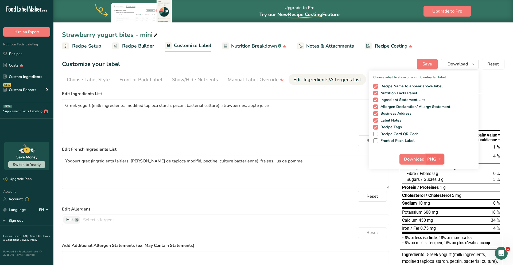
click at [438, 161] on span "button" at bounding box center [440, 159] width 6 height 6
click at [438, 187] on link "SVG" at bounding box center [435, 187] width 17 height 9
click at [420, 157] on span "Download" at bounding box center [414, 159] width 20 height 6
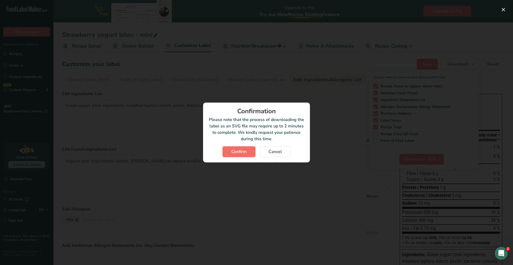
click at [243, 153] on span "Confirm" at bounding box center [239, 152] width 15 height 6
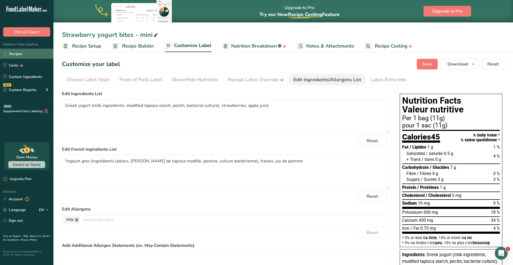
click at [17, 56] on link "Recipes" at bounding box center [26, 54] width 53 height 10
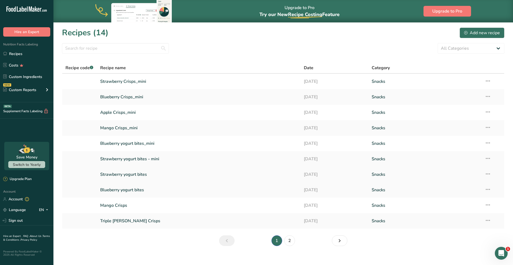
click at [131, 176] on link "Strawberry yogurt bites" at bounding box center [198, 174] width 197 height 11
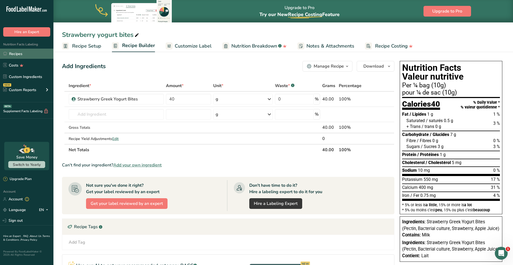
click at [17, 53] on link "Recipes" at bounding box center [26, 54] width 53 height 10
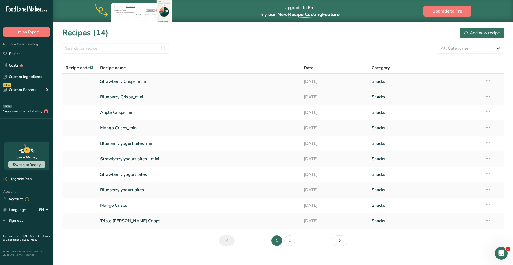
click at [134, 80] on link "Strawberry Crisps_mini" at bounding box center [198, 81] width 197 height 11
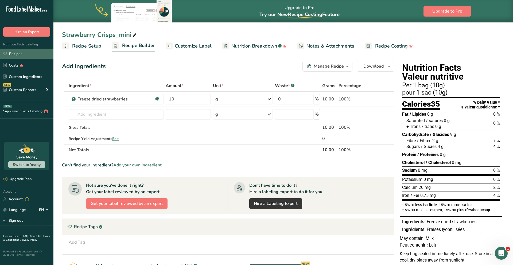
click at [22, 55] on link "Recipes" at bounding box center [26, 54] width 53 height 10
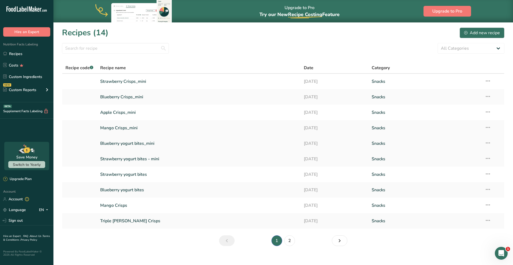
click at [132, 142] on link "Blueberry yogurt bites_mini" at bounding box center [198, 143] width 197 height 11
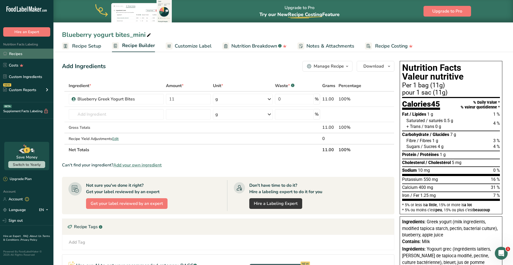
click at [29, 53] on link "Recipes" at bounding box center [26, 54] width 53 height 10
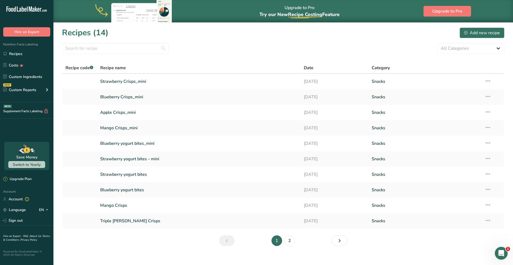
scroll to position [7, 0]
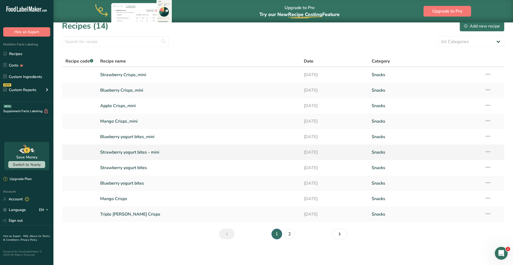
click at [135, 152] on link "Strawberry yogurt bites - mini" at bounding box center [198, 152] width 197 height 11
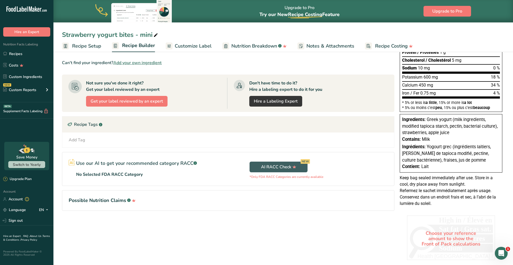
scroll to position [110, 0]
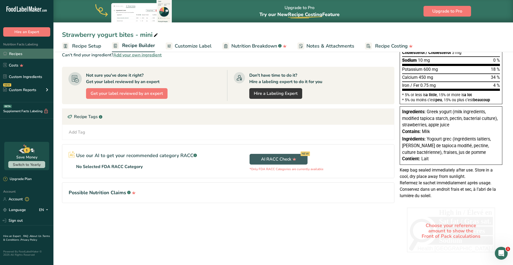
click at [32, 55] on link "Recipes" at bounding box center [26, 54] width 53 height 10
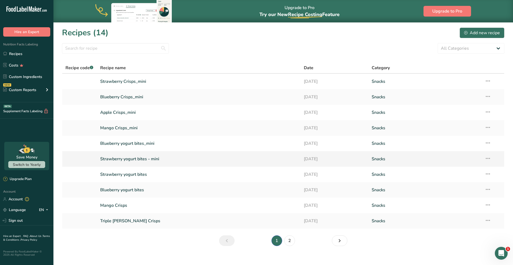
click at [136, 160] on link "Strawberry yogurt bites - mini" at bounding box center [198, 159] width 197 height 11
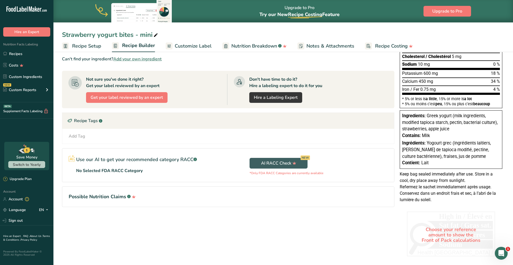
scroll to position [110, 0]
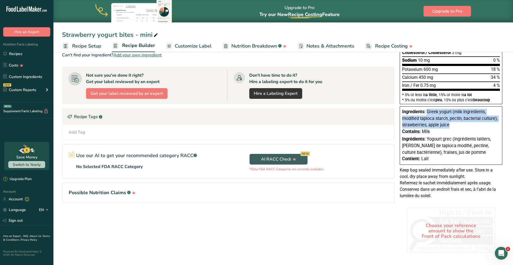
drag, startPoint x: 428, startPoint y: 111, endPoint x: 454, endPoint y: 125, distance: 29.3
click at [454, 125] on div "Ingredients: Greek yogurt (milk ingredients, modified tapioca starch, pectin, b…" at bounding box center [451, 119] width 98 height 20
copy span "Greek yogurt (milk ingredients, modified tapioca starch, pectin, bacterial cult…"
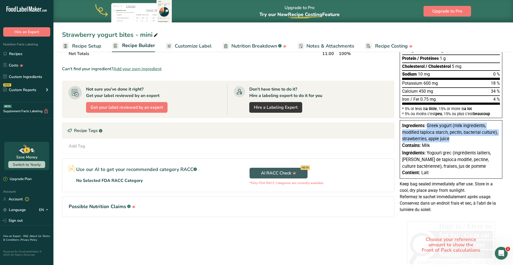
scroll to position [92, 0]
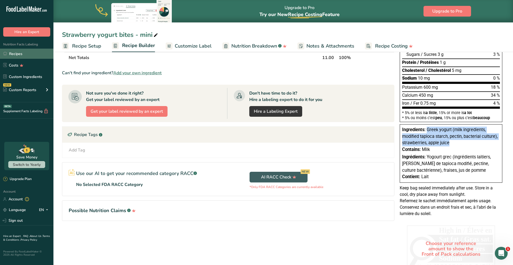
click at [37, 54] on link "Recipes" at bounding box center [26, 54] width 53 height 10
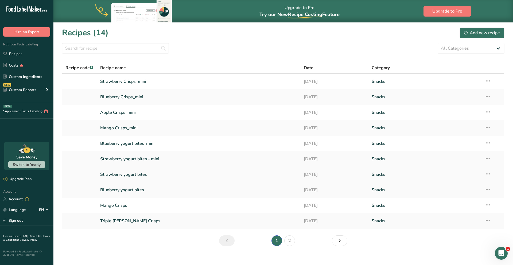
click at [132, 174] on link "Strawberry yogurt bites" at bounding box center [198, 174] width 197 height 11
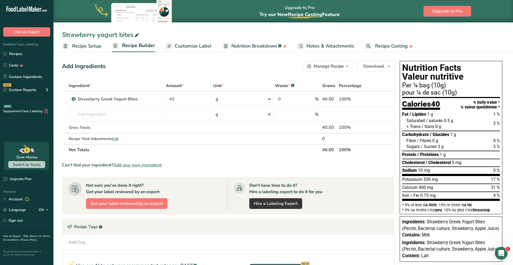
click at [185, 47] on span "Customize Label" at bounding box center [193, 46] width 37 height 7
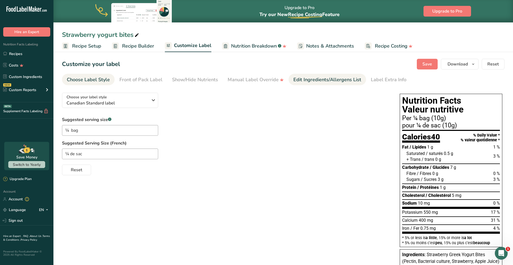
click at [299, 77] on div "Edit Ingredients/Allergens List" at bounding box center [328, 79] width 68 height 7
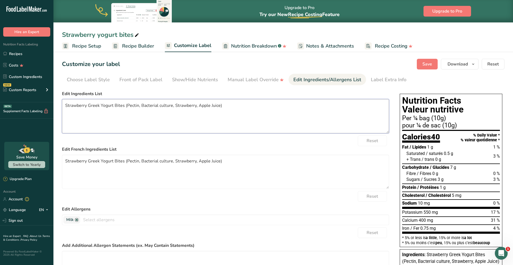
click at [157, 106] on textarea "Strawberry Greek Yogurt Bites (Pectin, Bacterial culture, Strawberry, Apple Jui…" at bounding box center [225, 116] width 327 height 34
paste textarea "Greek yogurt (milk ingredients, modified tapioca starch, pectin, bacterial cult…"
type textarea "Greek yogurt (milk ingredients, modified tapioca starch, pectin, bacterial cult…"
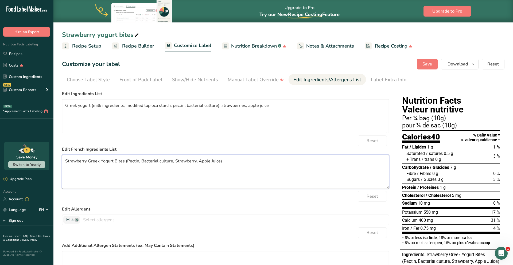
click at [122, 161] on textarea "Strawberry Greek Yogurt Bites (Pectin, Bacterial culture, Strawberry, Apple Jui…" at bounding box center [225, 172] width 327 height 34
paste textarea "Yogourt grec (ingrédients laitiers, amidon de tapioca modifié, pectine, culture…"
type textarea "Yogourt grec (ingrédients laitiers, amidon de tapioca modifié, pectine, culture…"
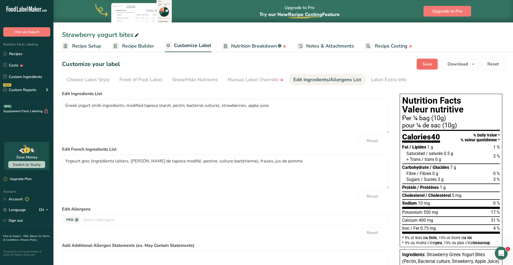
click at [426, 68] on button "Save" at bounding box center [427, 64] width 21 height 11
click at [432, 63] on span "Save" at bounding box center [428, 64] width 10 height 6
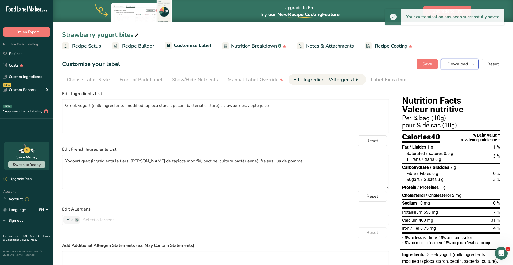
click at [478, 65] on button "Download" at bounding box center [460, 64] width 38 height 11
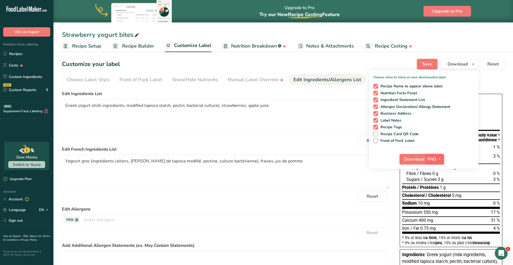
click at [436, 161] on span "PNG" at bounding box center [432, 159] width 9 height 6
click at [436, 188] on link "SVG" at bounding box center [435, 187] width 17 height 9
click at [417, 156] on span "Download" at bounding box center [414, 159] width 20 height 6
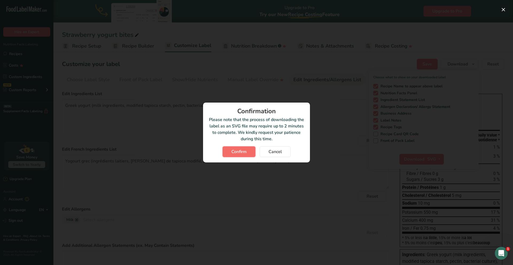
click at [235, 149] on span "Confirm" at bounding box center [239, 152] width 15 height 6
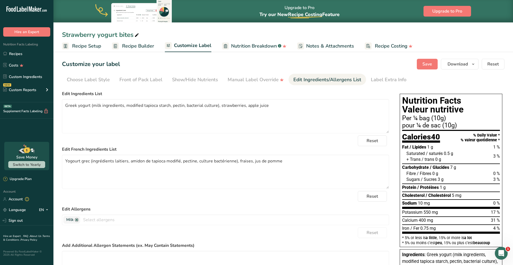
click at [323, 28] on div "Strawberry yogurt bites Recipe Setup Recipe Builder Customize Label Nutrition B…" at bounding box center [283, 26] width 460 height 52
click at [483, 36] on div "Strawberry yogurt bites" at bounding box center [283, 35] width 460 height 10
click at [469, 47] on ul "Recipe Setup Recipe Builder Customize Label Nutrition Breakdown .a-a{fill:#3473…" at bounding box center [283, 46] width 460 height 13
click at [34, 54] on link "Recipes" at bounding box center [26, 54] width 53 height 10
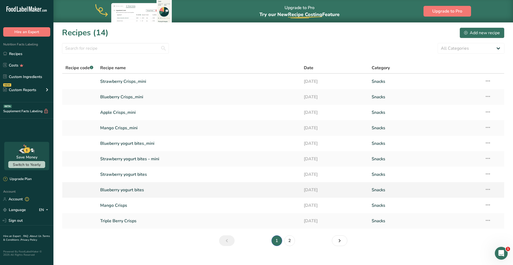
click at [120, 193] on link "Blueberry yogurt bites" at bounding box center [198, 190] width 197 height 11
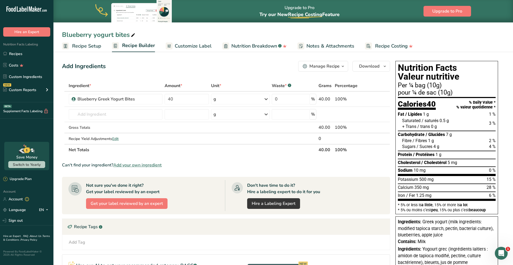
click at [196, 45] on span "Customize Label" at bounding box center [193, 46] width 37 height 7
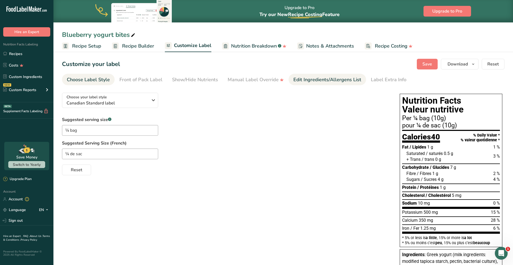
click at [332, 84] on link "Edit Ingredients/Allergens List" at bounding box center [328, 80] width 68 height 12
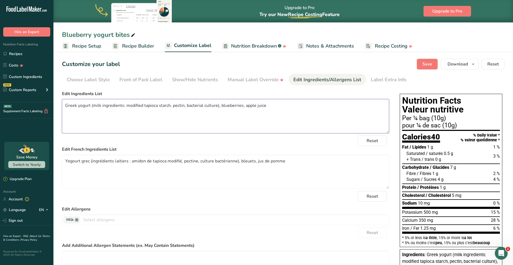
click at [176, 106] on textarea "Greek yogurt (milk ingredients: modified tapioca starch, pectin, bacterial cult…" at bounding box center [225, 116] width 327 height 34
paste textarea ", modified tapioca starch, pectin, bacterial culture), blueberry"
type textarea "Greek yogurt (milk ingredients, modified tapioca starch, pectin, bacterial cult…"
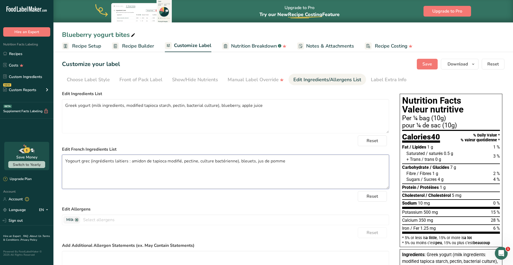
click at [124, 162] on textarea "Yogourt grec (ingrédients laitiers : amidon de tapioca modifié, pectine, cultur…" at bounding box center [225, 172] width 327 height 34
paste textarea ", amidon de tapioca modifié, pectine, culture bactérienne), bleuet"
type textarea "Yogourt grec (ingrédients laitiers, amidon de tapioca modifié, pectine, culture…"
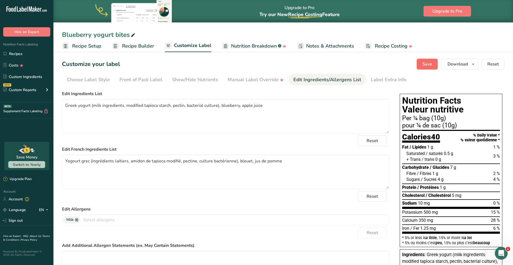
click at [435, 64] on button "Save" at bounding box center [427, 64] width 21 height 11
click at [465, 64] on span "Download" at bounding box center [458, 64] width 20 height 6
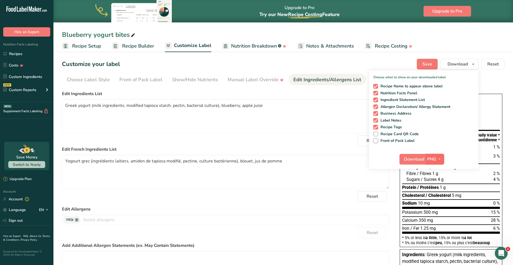
click at [437, 162] on span "button" at bounding box center [440, 159] width 6 height 6
click at [437, 190] on link "SVG" at bounding box center [435, 187] width 17 height 9
click at [413, 162] on span "Download" at bounding box center [414, 159] width 20 height 6
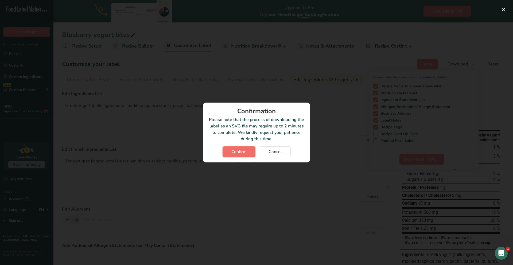
click at [241, 154] on span "Confirm" at bounding box center [239, 152] width 15 height 6
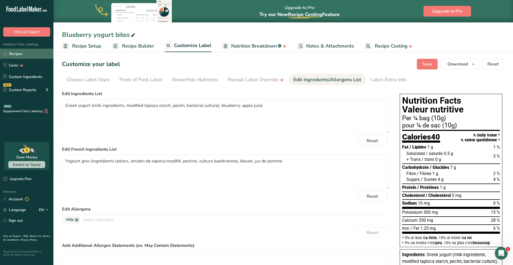
click at [30, 54] on link "Recipes" at bounding box center [26, 54] width 53 height 10
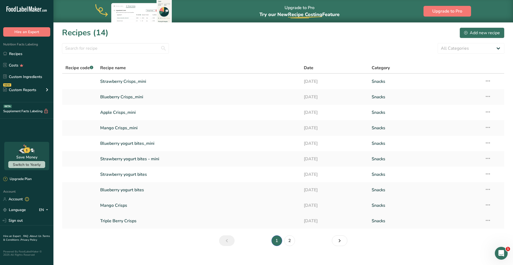
click at [116, 208] on link "Mango Crisps" at bounding box center [198, 205] width 197 height 11
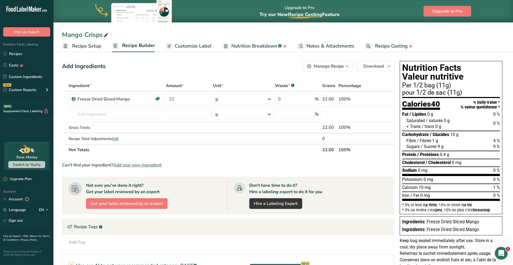
click at [195, 49] on span "Customize Label" at bounding box center [193, 46] width 37 height 7
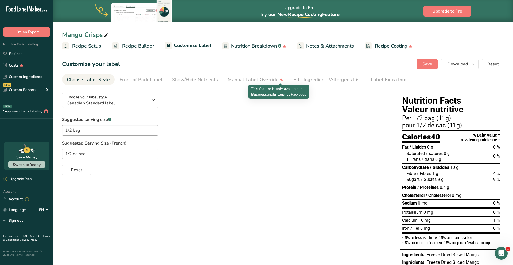
click at [307, 85] on div "This feature is only available in Business and Enterprise Packages" at bounding box center [279, 92] width 60 height 14
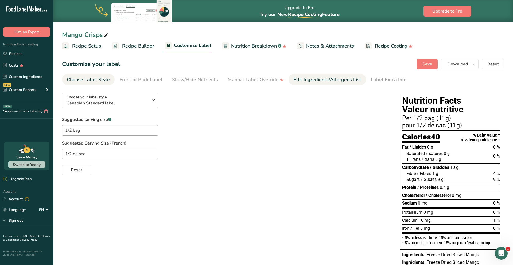
click at [313, 80] on div "Edit Ingredients/Allergens List" at bounding box center [328, 79] width 68 height 7
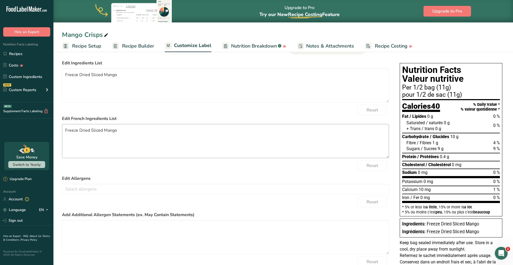
scroll to position [64, 0]
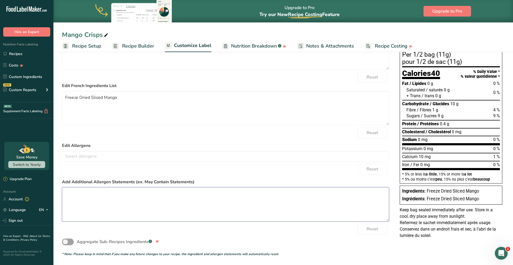
click at [112, 194] on textarea at bounding box center [225, 204] width 327 height 34
paste textarea "Peut contenir : Lait"
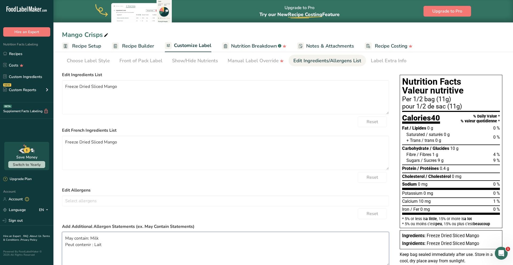
scroll to position [16, 0]
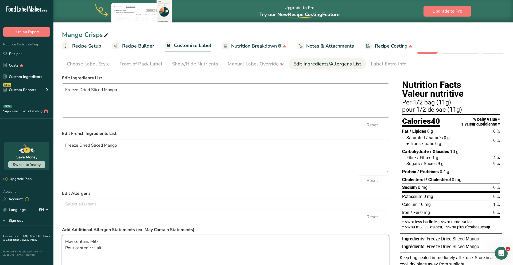
type textarea "May contain: Milk Peut contenir : Lait"
click at [82, 89] on textarea "Freeze Dried Sliced Mango" at bounding box center [225, 100] width 327 height 34
click at [97, 89] on textarea "Freeze dried Sliced Mango" at bounding box center [225, 100] width 327 height 34
drag, startPoint x: 105, startPoint y: 91, endPoint x: 91, endPoint y: 91, distance: 13.9
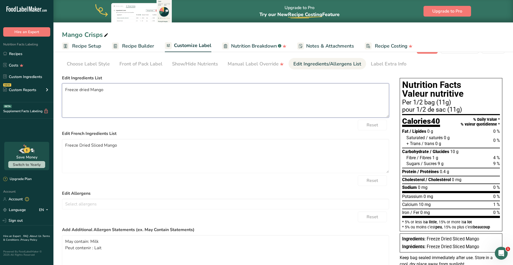
click at [91, 91] on textarea "Freeze dried Mango" at bounding box center [225, 100] width 327 height 34
click at [93, 91] on textarea "Freeze dried Mango" at bounding box center [225, 100] width 327 height 34
type textarea "Freeze dried mango"
click at [127, 144] on textarea "Freeze Dried Sliced Mango" at bounding box center [225, 156] width 327 height 34
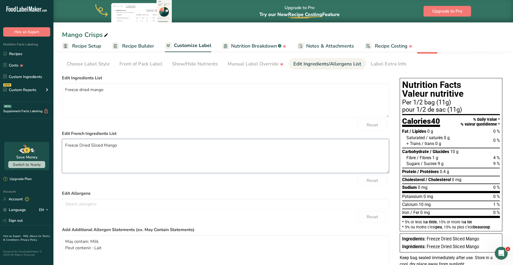
click at [127, 144] on textarea "Freeze Dried Sliced Mango" at bounding box center [225, 156] width 327 height 34
paste textarea "Mangue lyophilisée"
type textarea "Mangue lyophilisée"
click at [152, 131] on label "Edit French Ingredients List" at bounding box center [225, 134] width 327 height 6
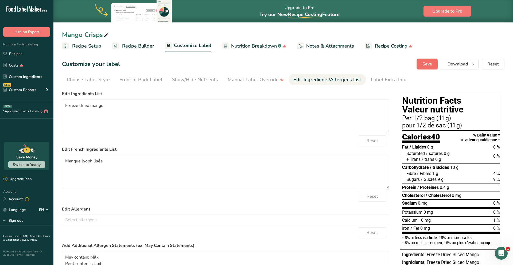
click at [427, 67] on span "Save" at bounding box center [428, 64] width 10 height 6
click at [477, 64] on span "button" at bounding box center [473, 64] width 6 height 6
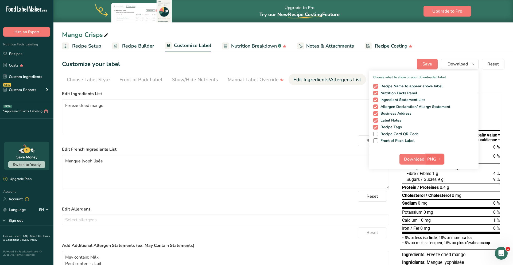
click at [438, 161] on span "button" at bounding box center [440, 159] width 6 height 6
click at [438, 189] on link "SVG" at bounding box center [435, 187] width 17 height 9
click at [413, 163] on button "Download" at bounding box center [413, 159] width 26 height 11
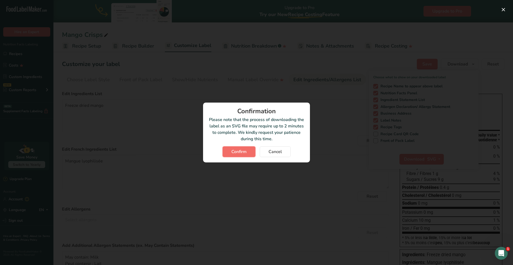
click at [237, 149] on span "Confirm" at bounding box center [239, 152] width 15 height 6
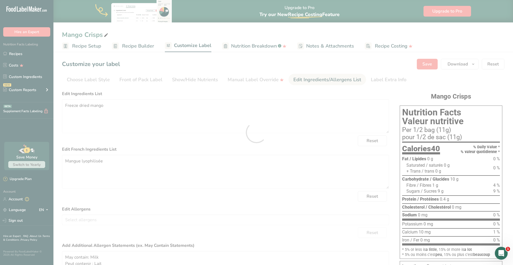
click at [237, 149] on div at bounding box center [256, 132] width 513 height 265
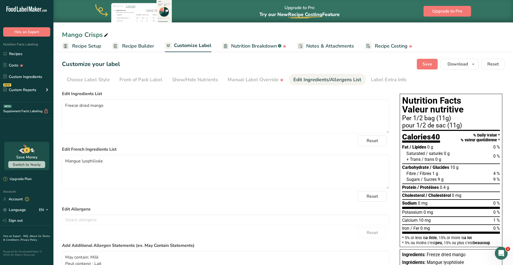
scroll to position [66, 0]
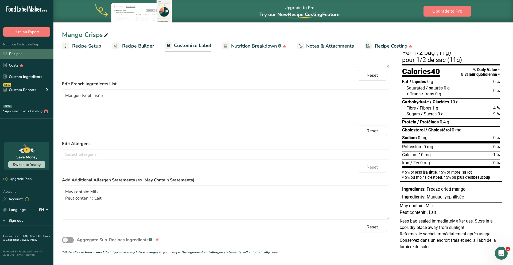
click at [29, 56] on link "Recipes" at bounding box center [26, 54] width 53 height 10
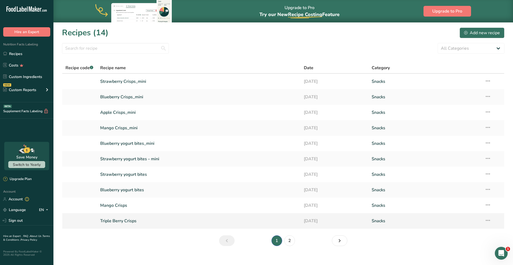
click at [112, 220] on link "Triple Berry Crisps" at bounding box center [198, 221] width 197 height 11
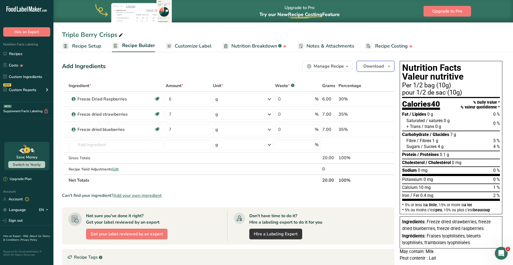
click at [382, 64] on span "Download" at bounding box center [374, 66] width 20 height 6
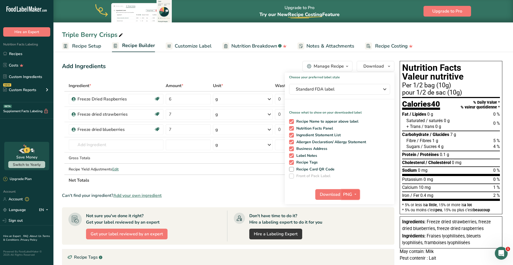
click at [349, 196] on span "PNG" at bounding box center [347, 194] width 9 height 6
click at [352, 226] on link "SVG" at bounding box center [351, 223] width 17 height 9
click at [329, 195] on span "Download" at bounding box center [330, 194] width 20 height 6
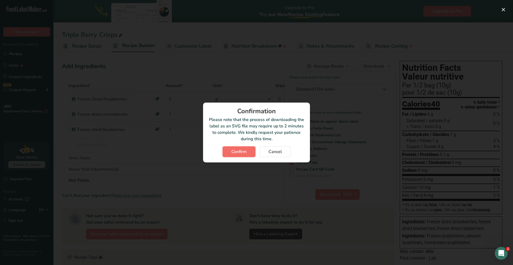
click at [240, 152] on span "Confirm" at bounding box center [239, 152] width 15 height 6
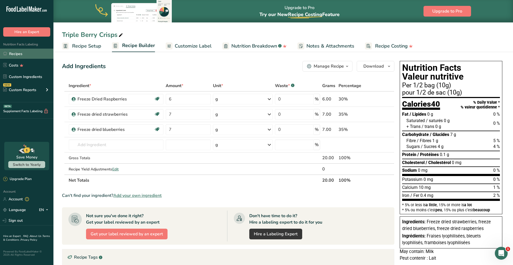
click at [13, 56] on link "Recipes" at bounding box center [26, 54] width 53 height 10
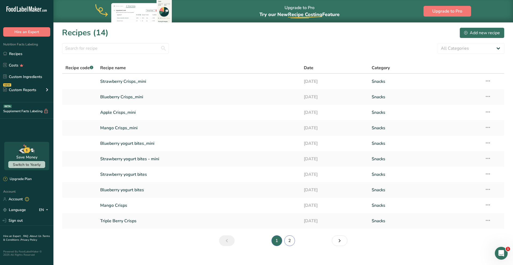
click at [290, 243] on link "2" at bounding box center [290, 241] width 11 height 11
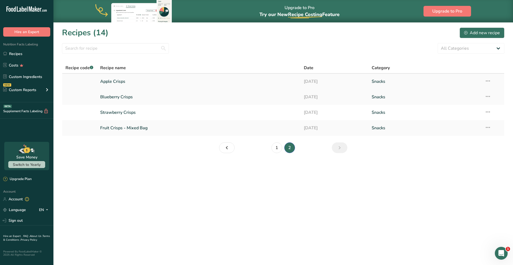
click at [120, 82] on link "Apple Crisps" at bounding box center [198, 81] width 197 height 11
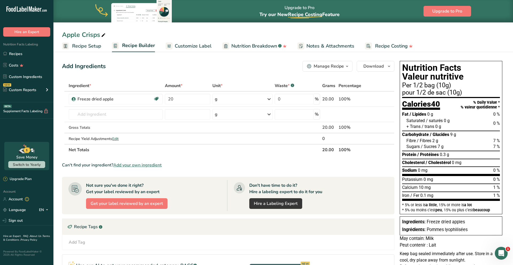
click at [384, 74] on div "Add Ingredients Manage Recipe Delete Recipe Duplicate Recipe Scale Recipe Save …" at bounding box center [230, 200] width 336 height 282
click at [384, 70] on button "Download" at bounding box center [376, 66] width 38 height 11
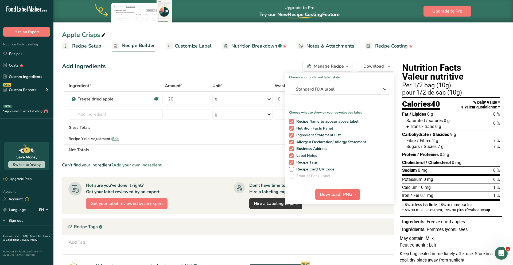
click at [347, 198] on button "PNG" at bounding box center [351, 194] width 18 height 11
click at [351, 224] on link "SVG" at bounding box center [351, 223] width 17 height 9
click at [327, 197] on span "Download" at bounding box center [330, 194] width 20 height 6
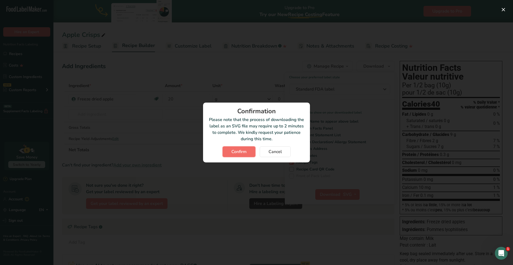
click at [252, 153] on button "Confirm" at bounding box center [239, 152] width 33 height 11
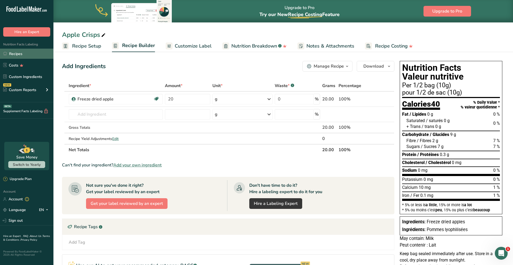
click at [19, 51] on link "Recipes" at bounding box center [26, 54] width 53 height 10
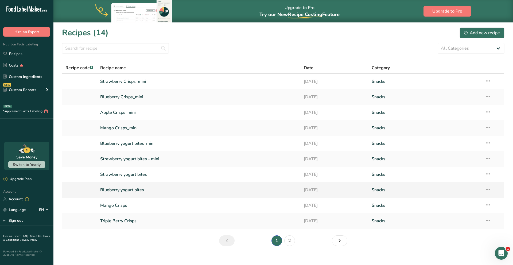
scroll to position [7, 0]
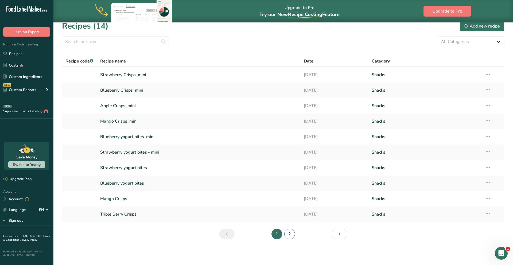
click at [289, 235] on link "2" at bounding box center [290, 234] width 11 height 11
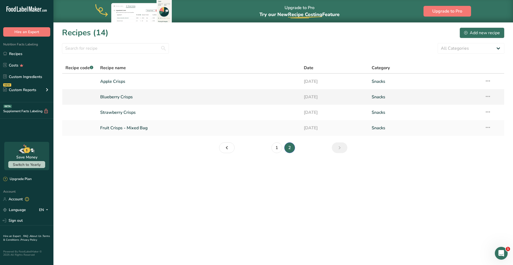
click at [129, 97] on link "Blueberry Crisps" at bounding box center [198, 96] width 197 height 11
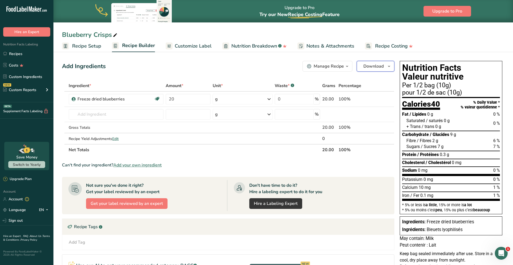
click at [381, 69] on span "Download" at bounding box center [374, 66] width 20 height 6
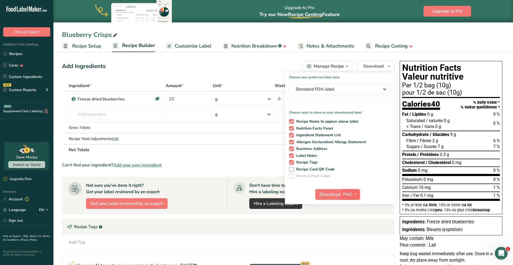
click at [354, 194] on icon "button" at bounding box center [356, 194] width 4 height 7
click at [352, 225] on link "SVG" at bounding box center [351, 223] width 17 height 9
click at [335, 199] on button "Download" at bounding box center [329, 194] width 26 height 11
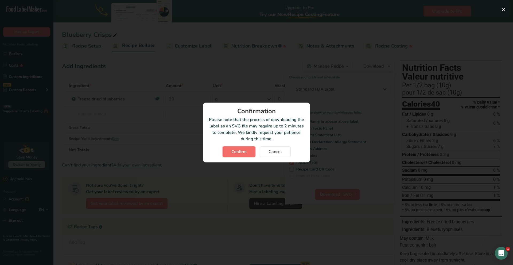
click at [250, 152] on button "Confirm" at bounding box center [239, 152] width 33 height 11
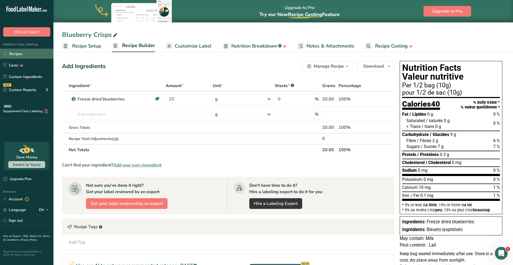
click at [19, 54] on link "Recipes" at bounding box center [26, 54] width 53 height 10
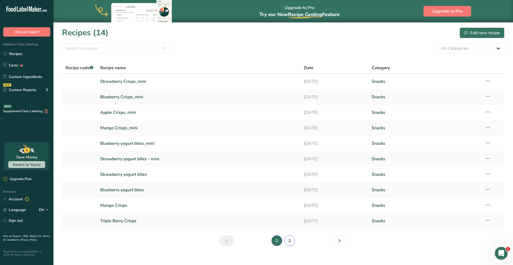
click at [289, 241] on link "2" at bounding box center [290, 241] width 11 height 11
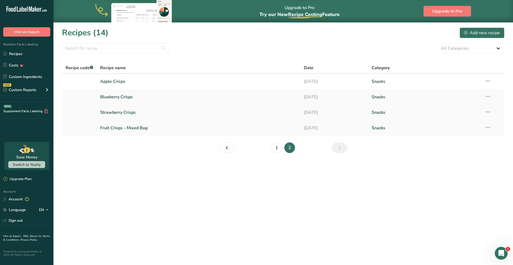
click at [123, 113] on link "Strawberry Crisps" at bounding box center [198, 112] width 197 height 11
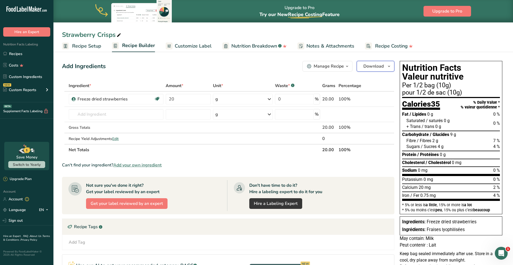
click at [387, 68] on icon "button" at bounding box center [389, 66] width 4 height 7
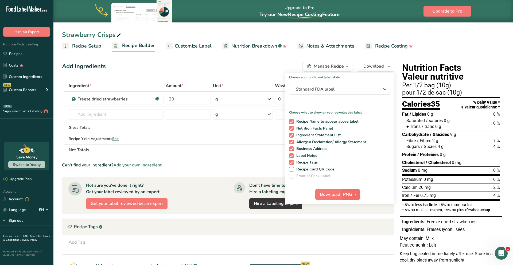
click at [350, 195] on span "PNG" at bounding box center [347, 194] width 9 height 6
click at [352, 224] on link "SVG" at bounding box center [351, 223] width 17 height 9
click at [326, 189] on button "Download" at bounding box center [329, 194] width 26 height 11
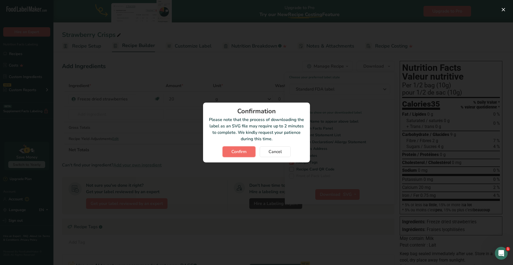
click at [239, 149] on span "Confirm" at bounding box center [239, 152] width 15 height 6
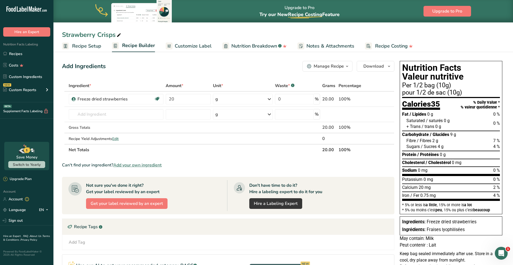
click at [269, 74] on div "Add Ingredients Manage Recipe Delete Recipe Duplicate Recipe Scale Recipe Save …" at bounding box center [230, 200] width 336 height 282
click at [468, 44] on ul "Recipe Setup Recipe Builder Customize Label Nutrition Breakdown .a-a{fill:#3473…" at bounding box center [283, 46] width 460 height 13
click at [24, 60] on ul "Recipes Costs Custom Ingredients NEW Custom Reports Menu Label Ingredient Compa…" at bounding box center [26, 73] width 53 height 48
click at [26, 55] on link "Recipes" at bounding box center [26, 54] width 53 height 10
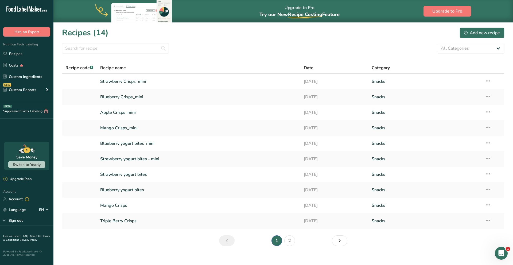
click at [296, 243] on ul "1 2" at bounding box center [283, 241] width 95 height 11
click at [294, 243] on link "2" at bounding box center [290, 241] width 11 height 11
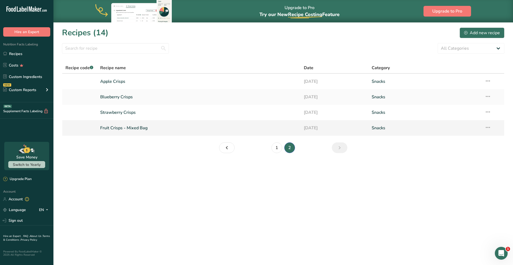
click at [134, 129] on link "Fruit Crisps - Mixed Bag" at bounding box center [198, 127] width 197 height 11
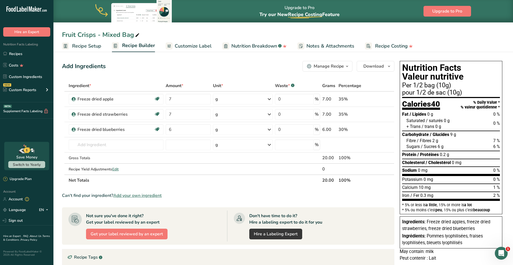
click at [478, 40] on ul "Recipe Setup Recipe Builder Customize Label Nutrition Breakdown .a-a{fill:#3473…" at bounding box center [283, 46] width 460 height 13
click at [391, 67] on icon "button" at bounding box center [389, 66] width 4 height 7
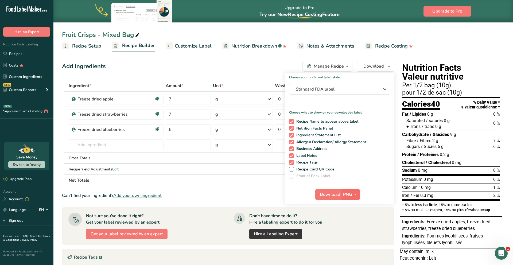
click at [353, 196] on span "button" at bounding box center [355, 194] width 6 height 6
click at [355, 224] on link "SVG" at bounding box center [351, 223] width 17 height 9
click at [327, 198] on span "Download" at bounding box center [330, 194] width 20 height 6
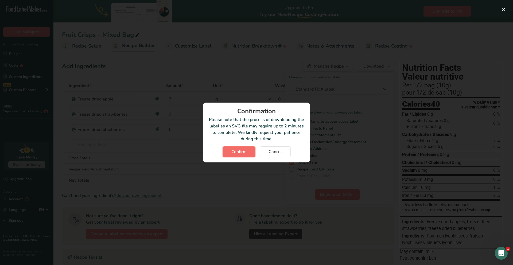
click at [243, 152] on span "Confirm" at bounding box center [239, 152] width 15 height 6
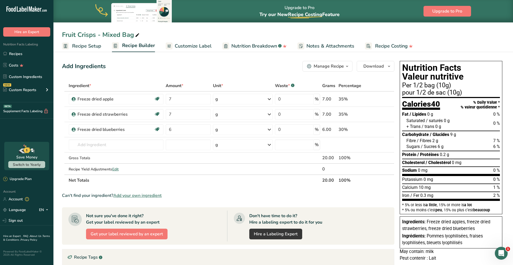
click at [139, 65] on div "Add Ingredients Manage Recipe Delete Recipe Duplicate Recipe Scale Recipe Save …" at bounding box center [228, 66] width 333 height 11
click at [229, 64] on div "Add Ingredients Manage Recipe Delete Recipe Duplicate Recipe Scale Recipe Save …" at bounding box center [228, 66] width 333 height 11
click at [92, 48] on span "Recipe Setup" at bounding box center [86, 46] width 29 height 7
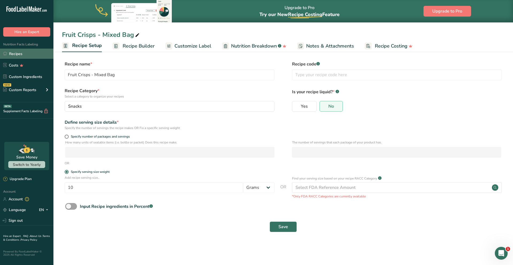
click at [30, 55] on link "Recipes" at bounding box center [26, 54] width 53 height 10
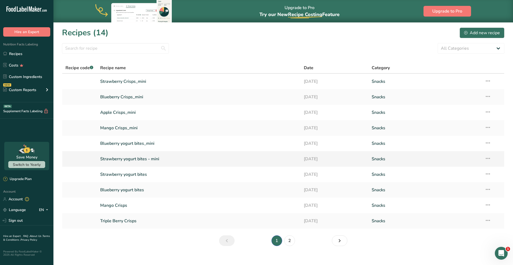
scroll to position [7, 0]
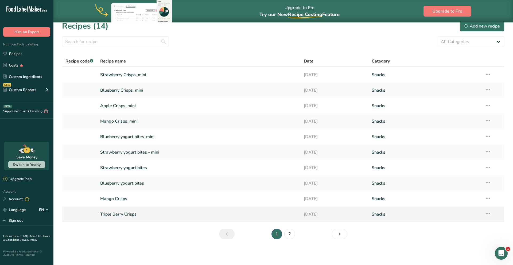
click at [491, 213] on icon at bounding box center [488, 214] width 6 height 10
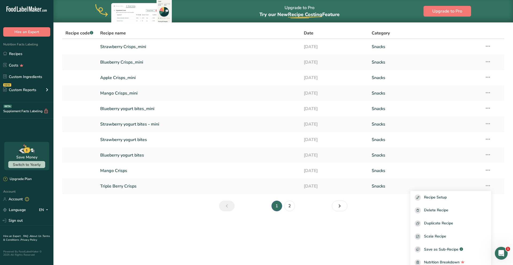
scroll to position [71, 0]
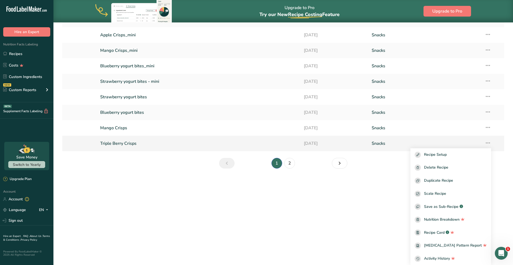
click at [135, 145] on link "Triple Berry Crisps" at bounding box center [198, 143] width 197 height 11
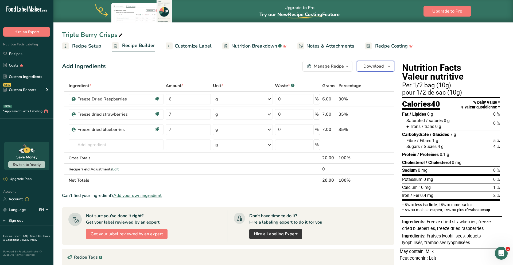
click at [389, 70] on button "Download" at bounding box center [376, 66] width 38 height 11
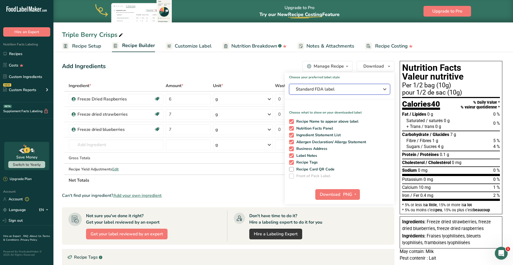
click at [377, 86] on div "Standard FDA label" at bounding box center [340, 89] width 88 height 6
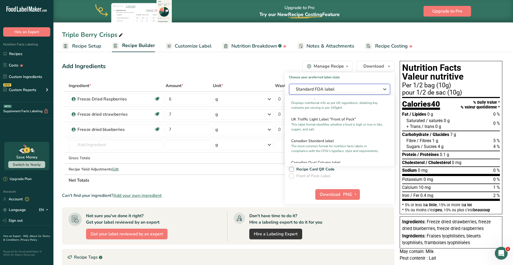
scroll to position [177, 0]
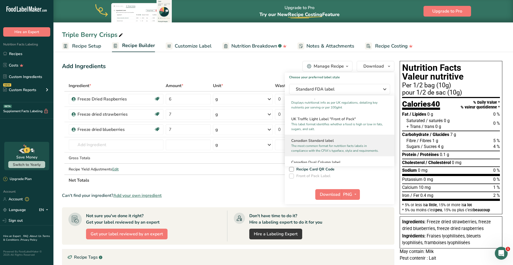
click at [352, 147] on p "The most common format for nutrition facts labels in compliance with the CFIA's…" at bounding box center [337, 149] width 92 height 10
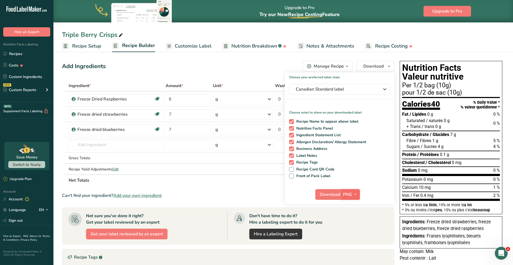
click at [351, 196] on span "PNG" at bounding box center [347, 194] width 9 height 6
click at [352, 223] on link "SVG" at bounding box center [351, 223] width 17 height 9
click at [325, 195] on span "Download" at bounding box center [330, 194] width 20 height 6
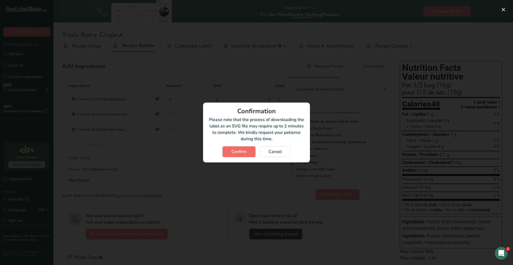
click at [245, 152] on span "Confirm" at bounding box center [239, 152] width 15 height 6
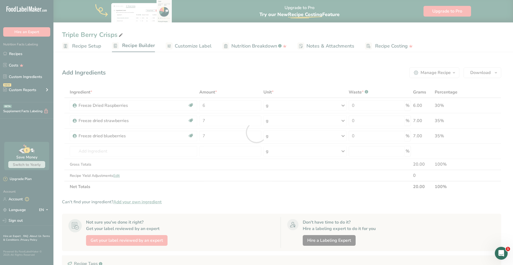
scroll to position [0, 0]
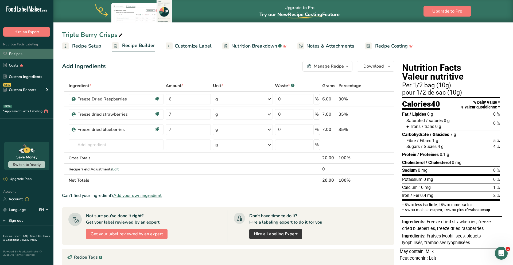
click at [18, 56] on link "Recipes" at bounding box center [26, 54] width 53 height 10
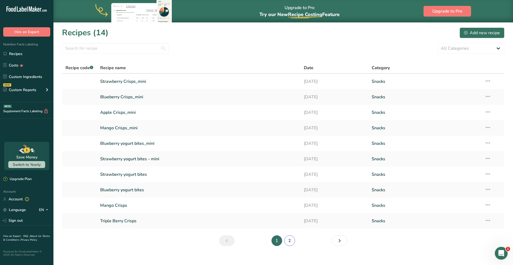
click at [291, 242] on link "2" at bounding box center [290, 241] width 11 height 11
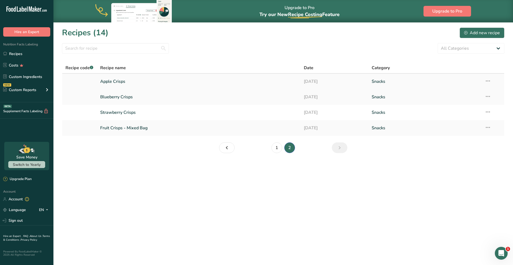
click at [117, 81] on link "Apple Crisps" at bounding box center [198, 81] width 197 height 11
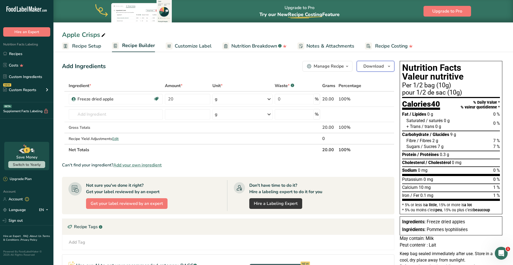
click at [389, 69] on icon "button" at bounding box center [389, 66] width 4 height 7
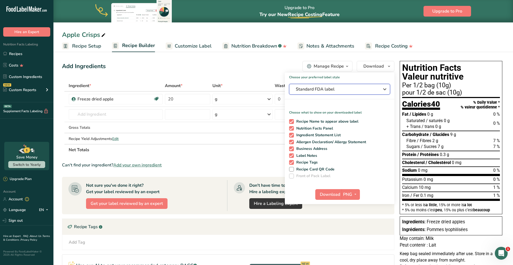
click at [375, 89] on span "Standard FDA label" at bounding box center [336, 89] width 80 height 6
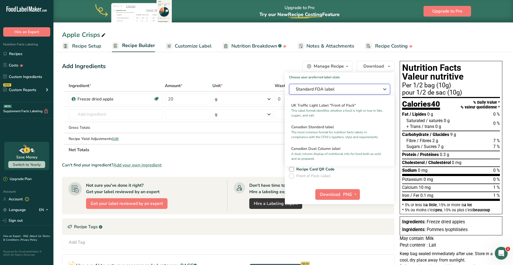
scroll to position [181, 0]
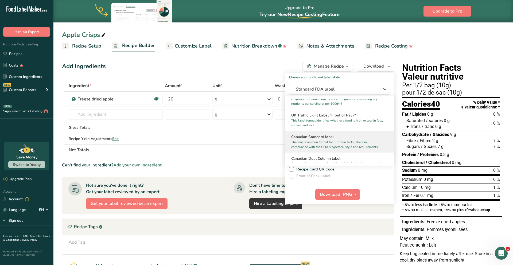
click at [330, 145] on p "The most common format for nutrition facts labels in compliance with the CFIA's…" at bounding box center [337, 145] width 92 height 10
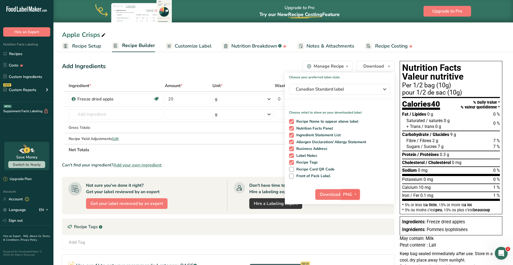
click at [354, 196] on icon "button" at bounding box center [356, 194] width 4 height 7
click at [354, 222] on link "SVG" at bounding box center [351, 223] width 17 height 9
click at [331, 196] on span "Download" at bounding box center [330, 194] width 20 height 6
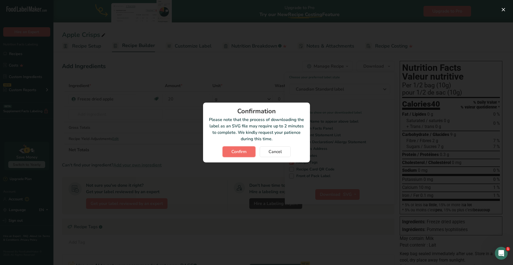
click at [242, 152] on span "Confirm" at bounding box center [239, 152] width 15 height 6
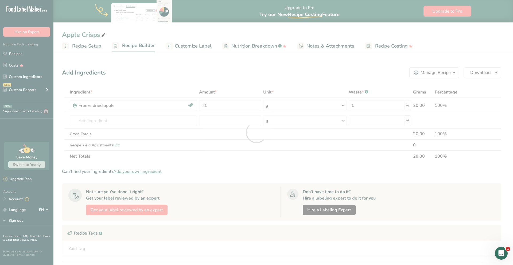
scroll to position [0, 0]
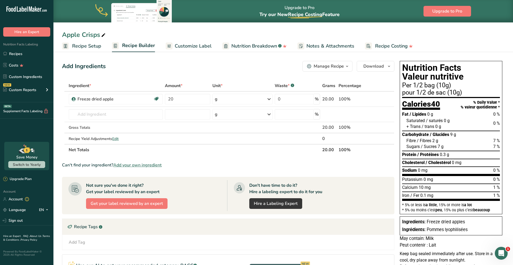
click at [478, 39] on div "Apple Crisps" at bounding box center [283, 35] width 460 height 10
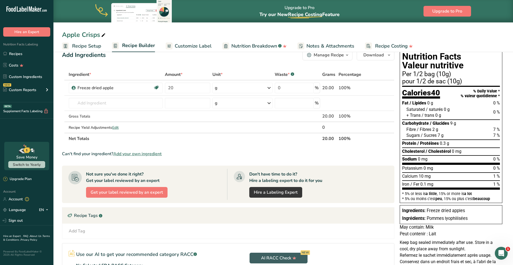
scroll to position [9, 0]
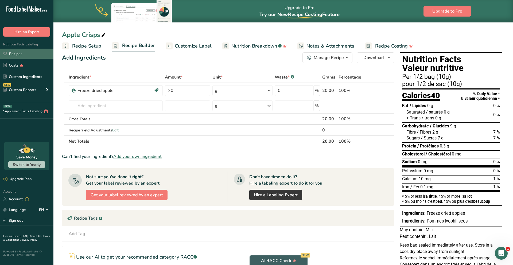
click at [14, 54] on link "Recipes" at bounding box center [26, 54] width 53 height 10
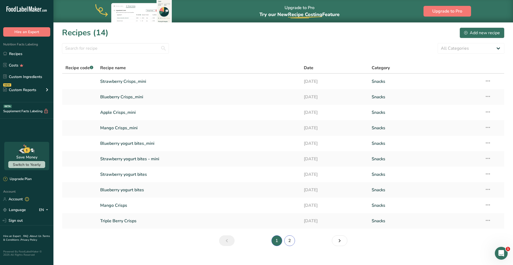
click at [293, 241] on link "2" at bounding box center [290, 241] width 11 height 11
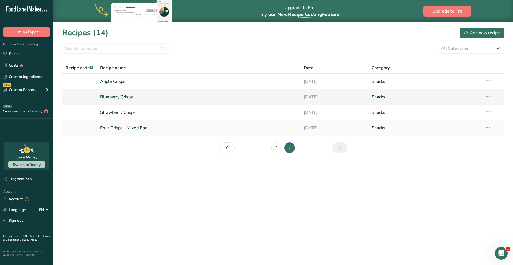
click at [118, 97] on link "Blueberry Crisps" at bounding box center [198, 96] width 197 height 11
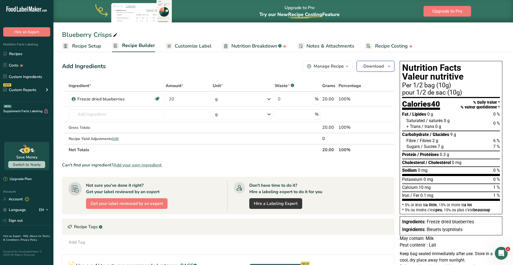
click at [392, 69] on span "button" at bounding box center [389, 66] width 6 height 6
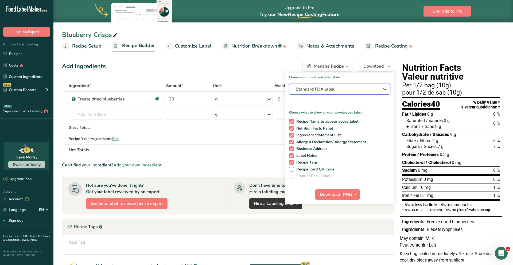
click at [377, 85] on button "Standard FDA label" at bounding box center [339, 89] width 101 height 11
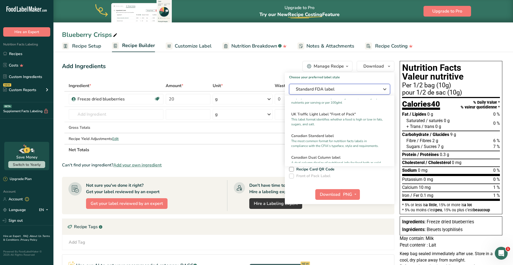
scroll to position [182, 0]
click at [328, 143] on p "The most common format for nutrition facts labels in compliance with the CFIA's…" at bounding box center [337, 144] width 92 height 10
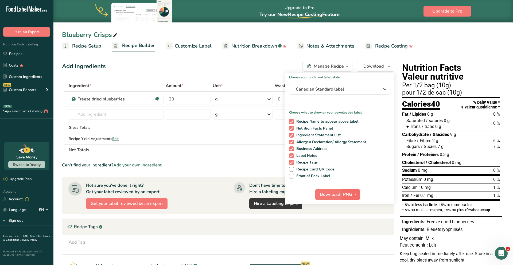
click at [350, 199] on button "PNG" at bounding box center [351, 194] width 18 height 11
click at [351, 220] on link "SVG" at bounding box center [351, 223] width 17 height 9
click at [333, 194] on span "Download" at bounding box center [330, 194] width 20 height 6
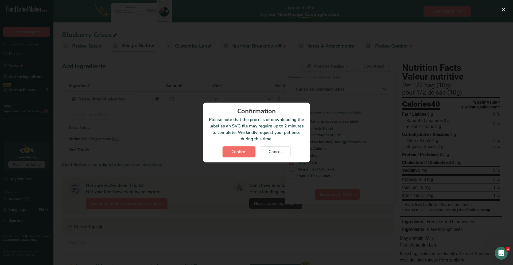
click at [243, 153] on span "Confirm" at bounding box center [239, 152] width 15 height 6
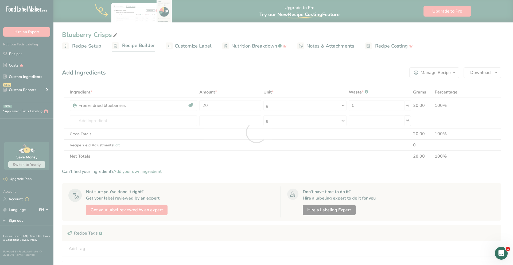
scroll to position [0, 0]
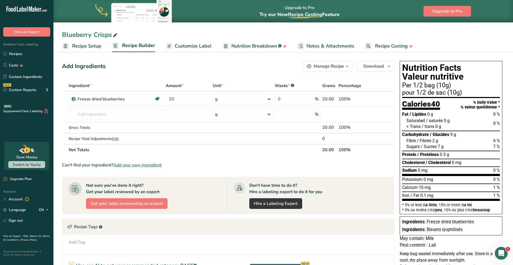
click at [129, 67] on div "Add Ingredients Manage Recipe Delete Recipe Duplicate Recipe Scale Recipe Save …" at bounding box center [228, 66] width 333 height 11
click at [27, 52] on link "Recipes" at bounding box center [26, 54] width 53 height 10
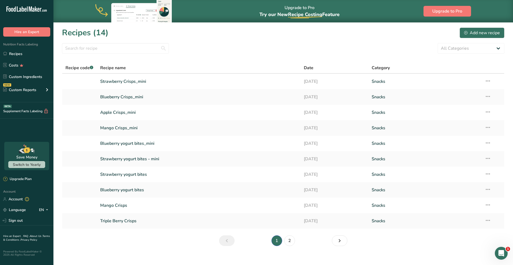
click at [290, 234] on section "Recipes (14) Add new recipe All Categories Baked Goods Beverages Confectionery …" at bounding box center [283, 138] width 460 height 232
click at [290, 241] on link "2" at bounding box center [290, 241] width 11 height 11
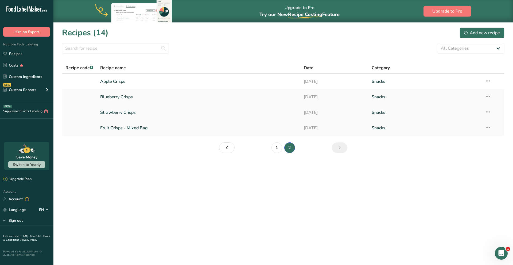
click at [130, 114] on link "Strawberry Crisps" at bounding box center [198, 112] width 197 height 11
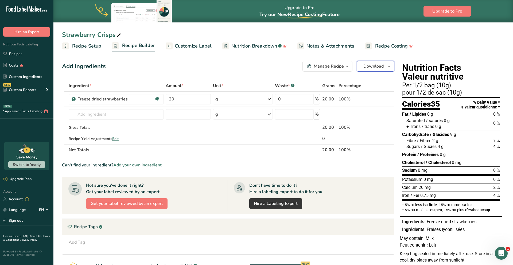
click at [391, 64] on icon "button" at bounding box center [389, 66] width 4 height 7
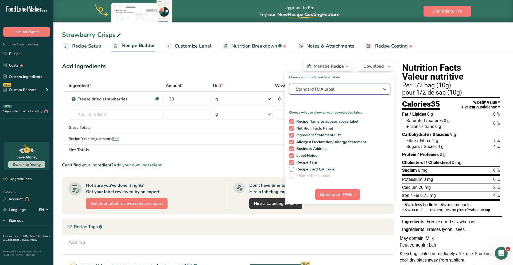
click at [362, 89] on span "Standard FDA label" at bounding box center [336, 89] width 80 height 6
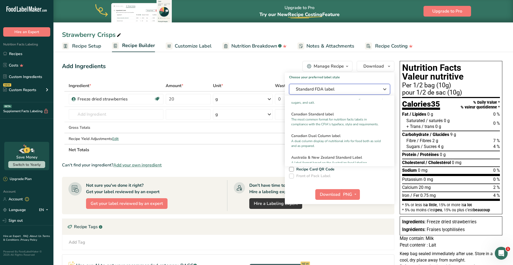
scroll to position [204, 0]
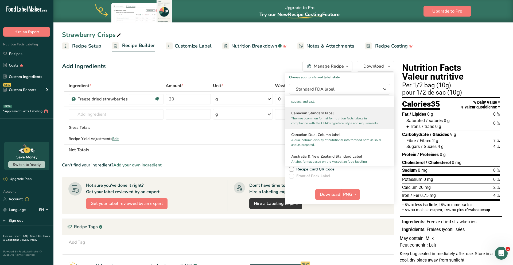
click at [340, 124] on p "The most common format for nutrition facts labels in compliance with the CFIA's…" at bounding box center [337, 121] width 92 height 10
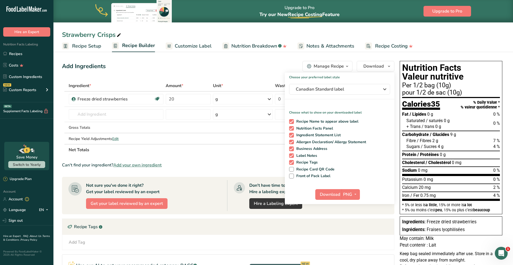
click at [348, 201] on div "Download PNG PNG BMP SVG PDF" at bounding box center [340, 195] width 110 height 17
click at [351, 198] on button "PNG" at bounding box center [351, 194] width 18 height 11
click at [352, 223] on link "SVG" at bounding box center [351, 223] width 17 height 9
click at [329, 197] on span "Download" at bounding box center [330, 194] width 20 height 6
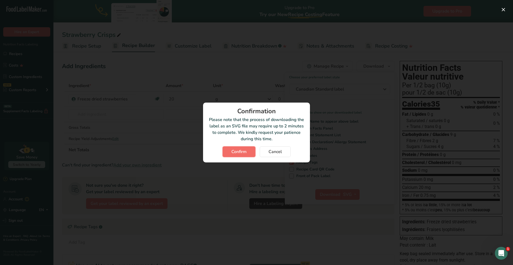
click at [251, 151] on button "Confirm" at bounding box center [239, 152] width 33 height 11
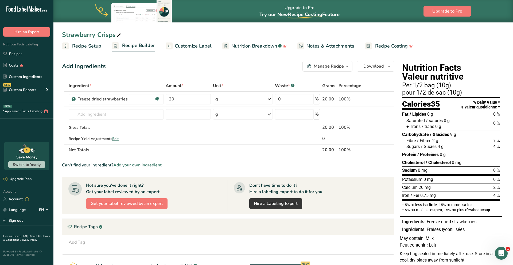
click at [251, 70] on div "Add Ingredients Manage Recipe Delete Recipe Duplicate Recipe Scale Recipe Save …" at bounding box center [228, 66] width 333 height 11
click at [22, 55] on link "Recipes" at bounding box center [26, 54] width 53 height 10
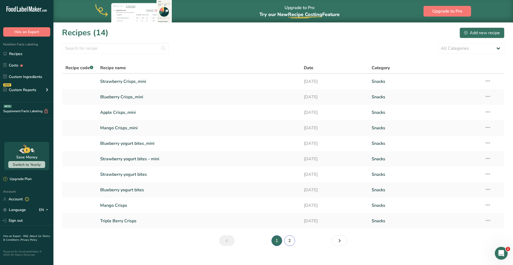
click at [288, 240] on link "2" at bounding box center [290, 241] width 11 height 11
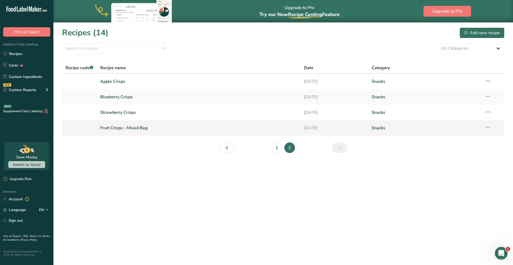
click at [127, 128] on link "Fruit Crisps - Mixed Bag" at bounding box center [198, 127] width 197 height 11
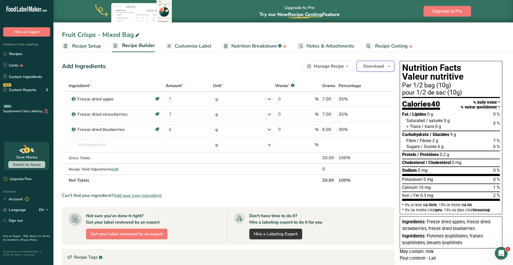
click at [386, 67] on span "button" at bounding box center [389, 66] width 6 height 6
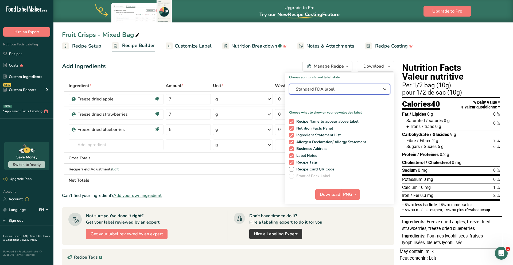
click at [362, 93] on button "Standard FDA label" at bounding box center [339, 89] width 101 height 11
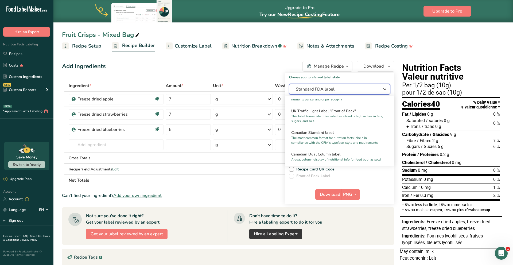
scroll to position [195, 0]
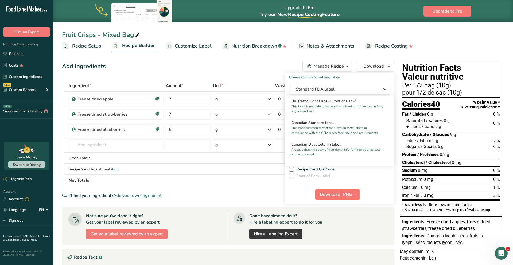
click at [349, 128] on p "The most common format for nutrition facts labels in compliance with the CFIA's…" at bounding box center [337, 131] width 92 height 10
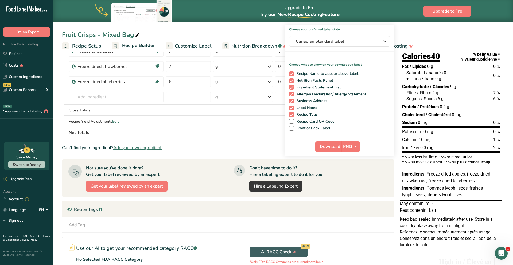
scroll to position [46, 0]
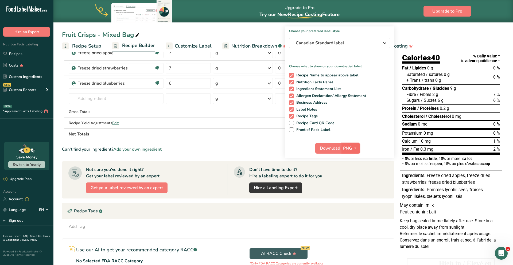
click at [356, 149] on icon "button" at bounding box center [356, 148] width 4 height 7
click at [355, 178] on link "SVG" at bounding box center [351, 176] width 17 height 9
click at [334, 151] on span "Download" at bounding box center [330, 148] width 20 height 6
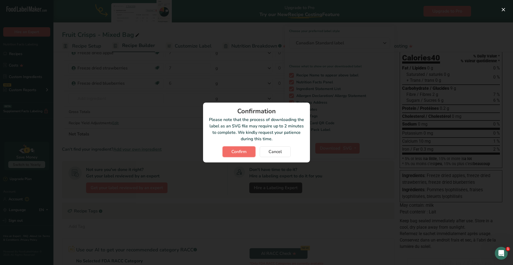
click at [245, 154] on span "Confirm" at bounding box center [239, 152] width 15 height 6
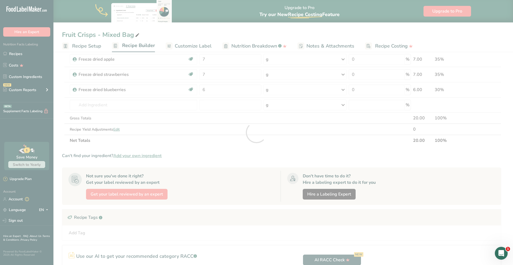
scroll to position [0, 0]
